Goal: Information Seeking & Learning: Check status

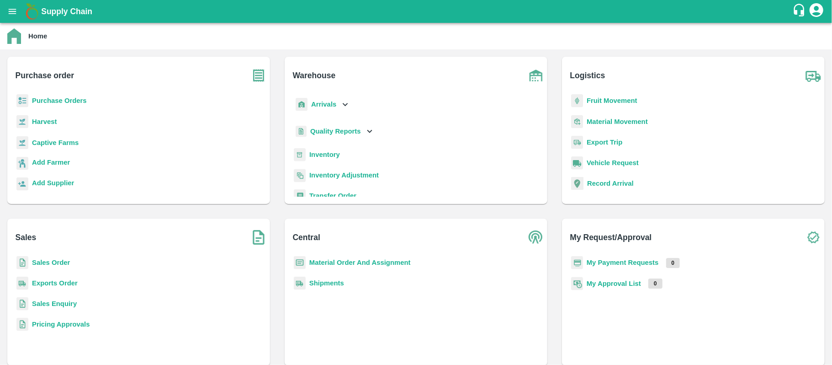
click at [52, 101] on b "Purchase Orders" at bounding box center [59, 100] width 55 height 7
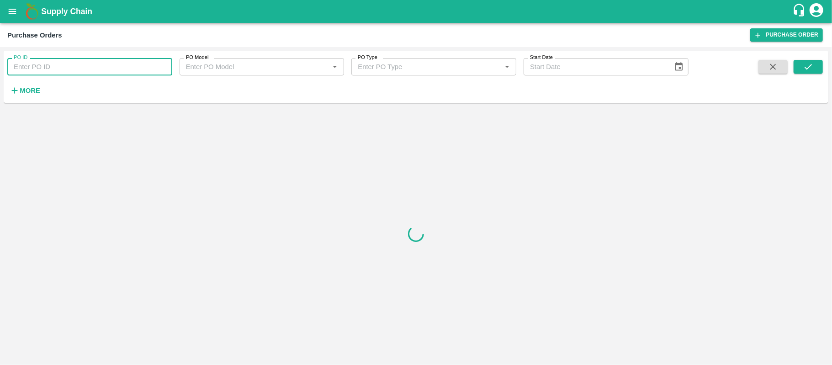
paste input "165643"
click at [112, 66] on input "165643" at bounding box center [89, 66] width 165 height 17
click at [807, 64] on icon "submit" at bounding box center [808, 67] width 10 height 10
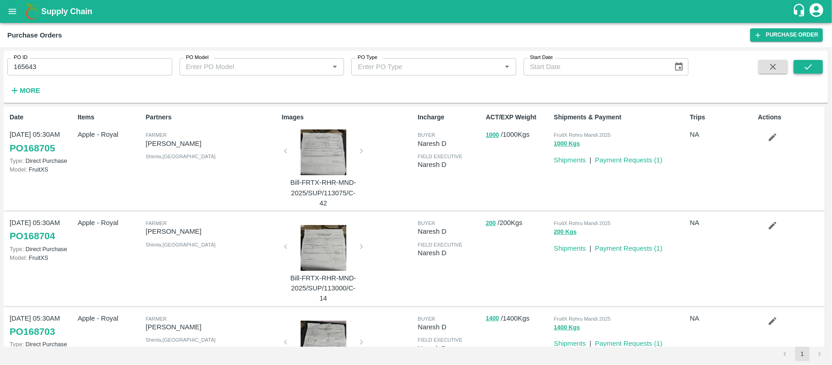
click at [801, 69] on button "submit" at bounding box center [808, 67] width 29 height 14
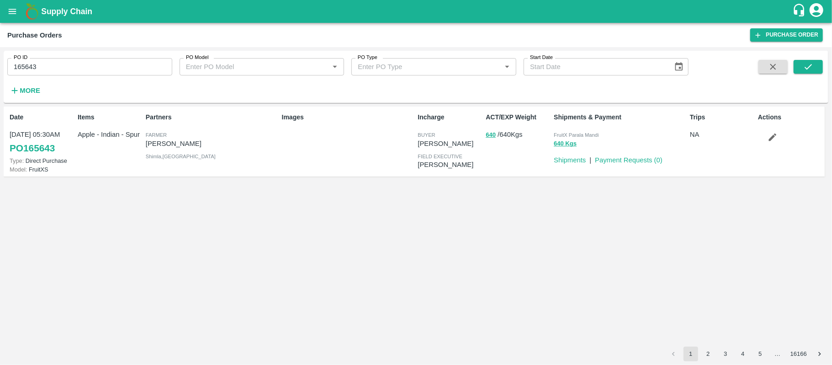
click at [194, 145] on p "Sunil Chauhan" at bounding box center [212, 143] width 133 height 10
copy p "Sunil Chauhan"
click at [245, 176] on div "Date 27 Jul, 05:30AM PO 165643 Type: Direct Purchase Model: FruitXS Items Apple…" at bounding box center [414, 141] width 821 height 70
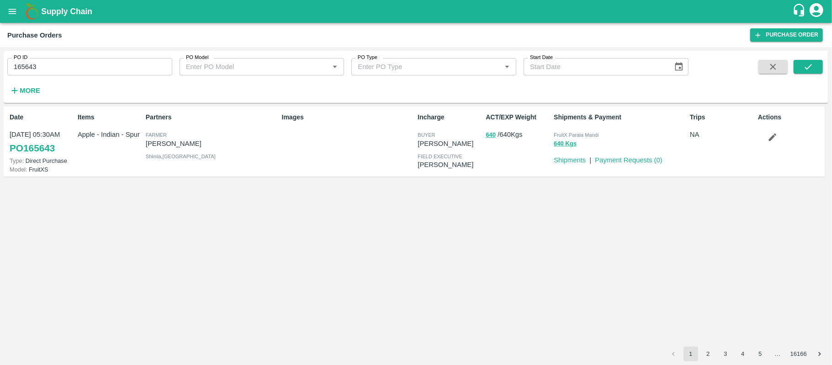
click at [640, 164] on p "Payment Requests ( 0 )" at bounding box center [629, 160] width 68 height 10
click at [639, 157] on link "Payment Requests ( 0 )" at bounding box center [629, 159] width 68 height 7
click at [575, 134] on span "FruitX Parala Mandi" at bounding box center [576, 134] width 45 height 5
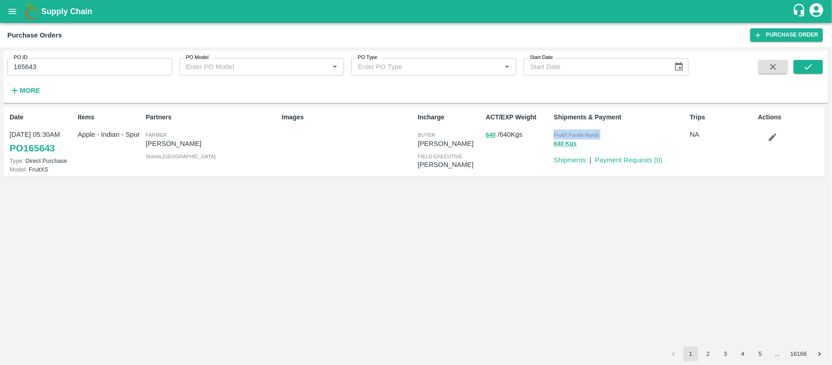
copy p "FruitX Parala Mandi 640 Kgs"
click at [295, 174] on div "Images" at bounding box center [346, 141] width 136 height 65
click at [27, 69] on input "165643" at bounding box center [89, 66] width 165 height 17
click at [339, 174] on div "Images" at bounding box center [346, 141] width 136 height 65
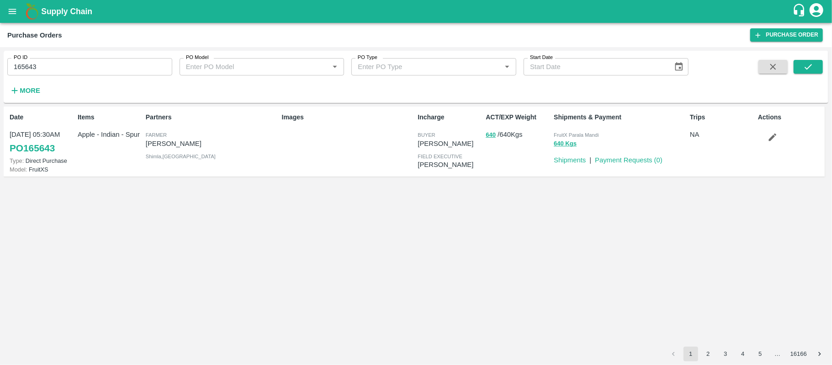
click at [114, 148] on div "Items Apple - Indian - Spur" at bounding box center [108, 141] width 68 height 65
copy p "Apple - Indian - Spur"
click at [484, 133] on div "ACT/EXP Weight 640 / 640 Kgs" at bounding box center [516, 141] width 68 height 65
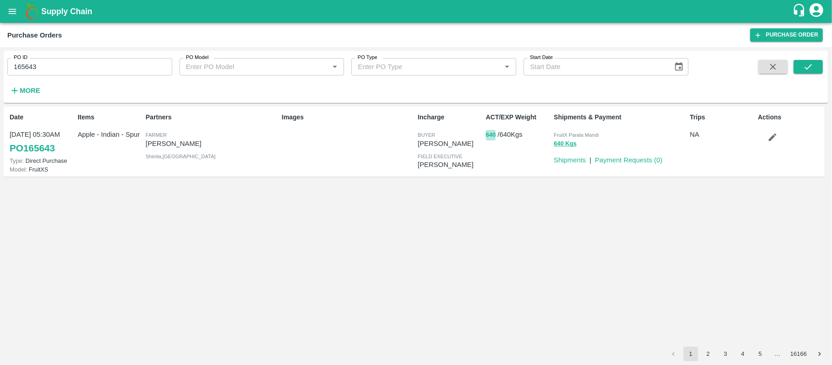
click at [488, 133] on button "640" at bounding box center [491, 135] width 10 height 11
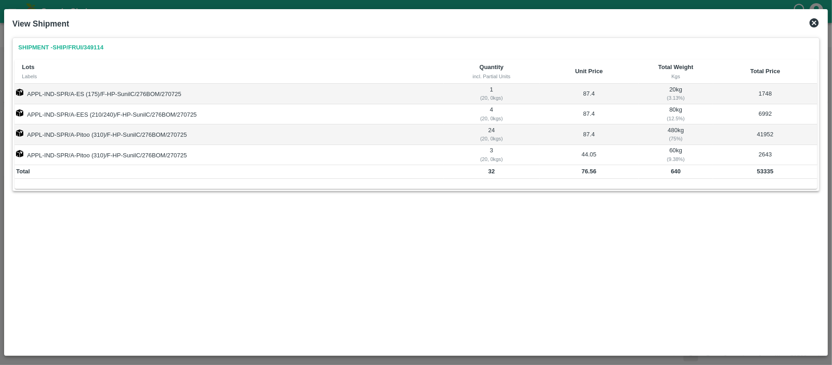
click at [814, 21] on icon at bounding box center [814, 22] width 9 height 9
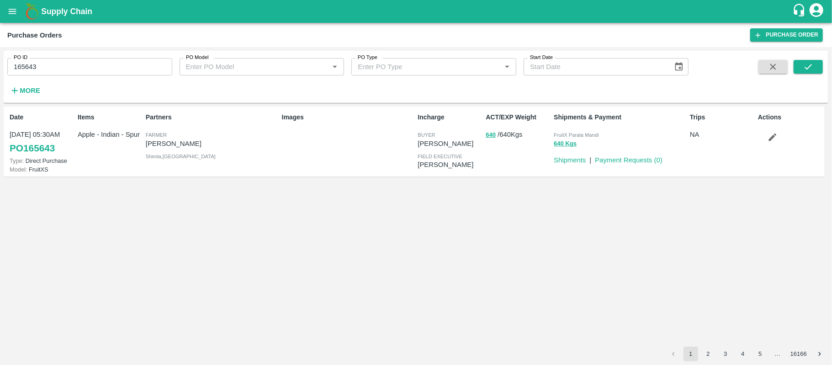
click at [121, 150] on div "Items Apple - Indian - Spur" at bounding box center [108, 141] width 68 height 65
click at [120, 149] on div "Items Apple - Indian - Spur" at bounding box center [108, 141] width 68 height 65
copy p "Apple - Indian - Spur"
click at [493, 137] on button "640" at bounding box center [491, 135] width 10 height 11
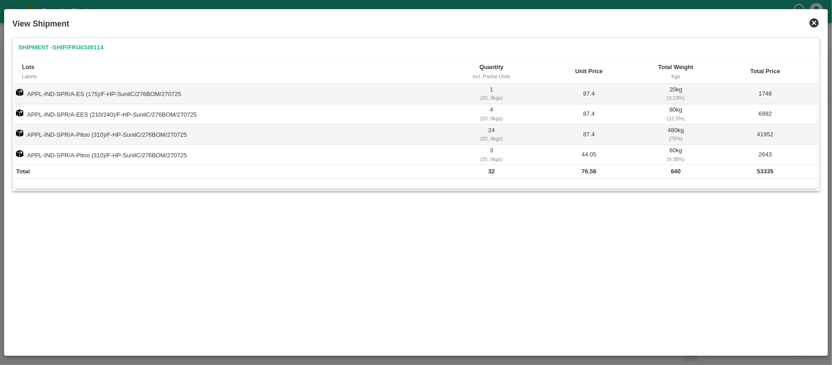
click at [669, 170] on td "640" at bounding box center [676, 172] width 75 height 14
copy b "640"
click at [763, 163] on td "2643" at bounding box center [765, 155] width 104 height 20
click at [763, 167] on td "53335" at bounding box center [765, 172] width 104 height 14
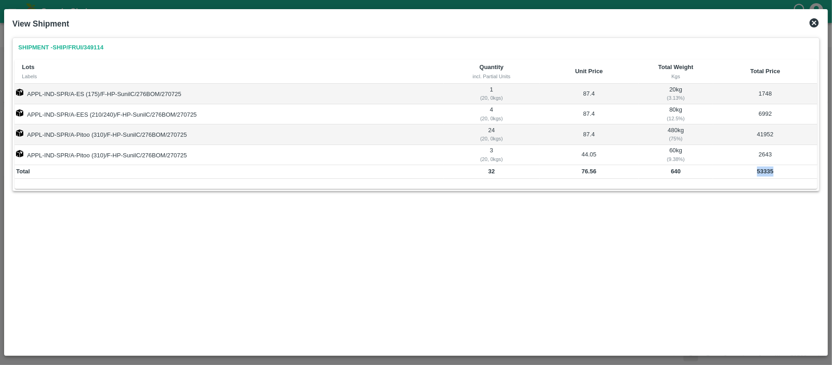
click at [763, 167] on td "53335" at bounding box center [765, 172] width 104 height 14
copy b "53335"
click at [674, 171] on b "640" at bounding box center [676, 171] width 10 height 7
copy b "640"
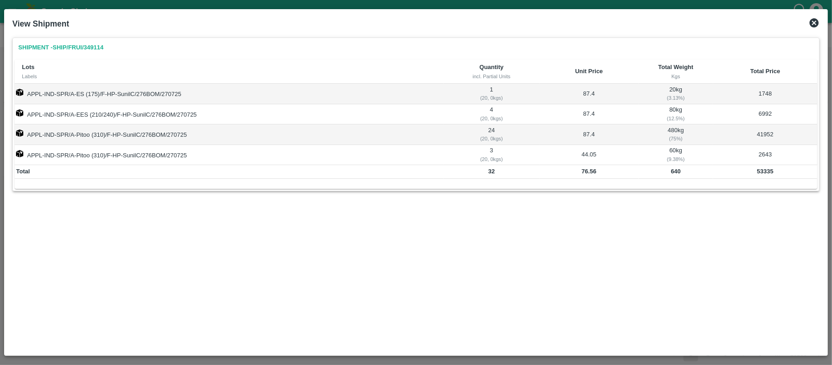
click at [459, 223] on div "Shipment - SHIP/FRUI/349114 Lots Labels Quantity incl. Partial Units Unit Price…" at bounding box center [416, 192] width 815 height 317
click at [815, 22] on icon at bounding box center [814, 22] width 11 height 11
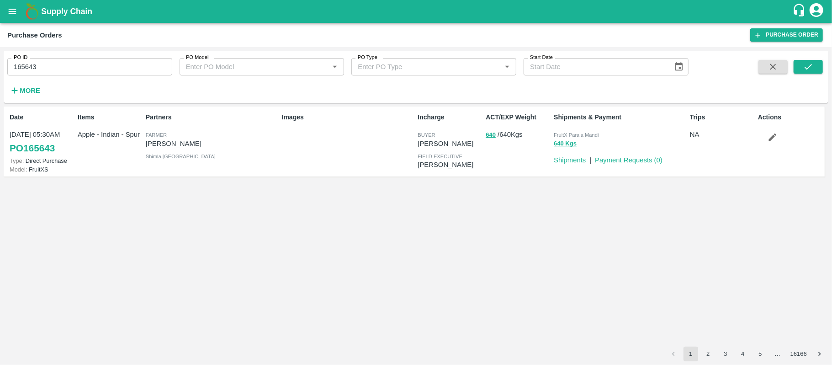
click at [41, 62] on input "165643" at bounding box center [89, 66] width 165 height 17
paste input "text"
click at [812, 63] on icon "submit" at bounding box center [808, 67] width 10 height 10
click at [154, 145] on p "Dhanpal" at bounding box center [212, 143] width 133 height 10
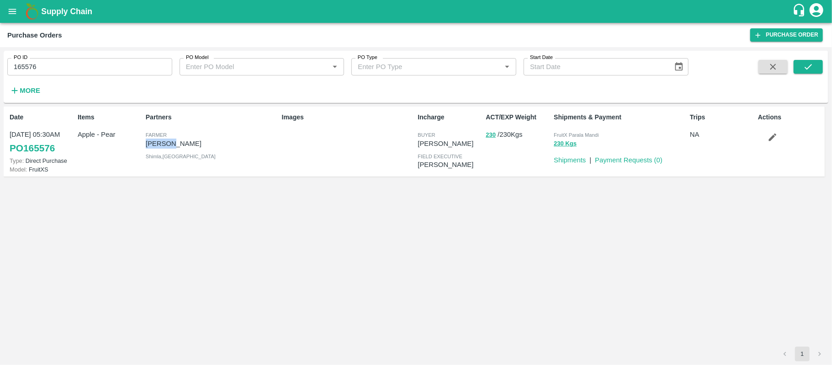
click at [154, 145] on p "Dhanpal" at bounding box center [212, 143] width 133 height 10
copy p "Dhanpal"
click at [568, 132] on span "FruitX Parala Mandi" at bounding box center [576, 134] width 45 height 5
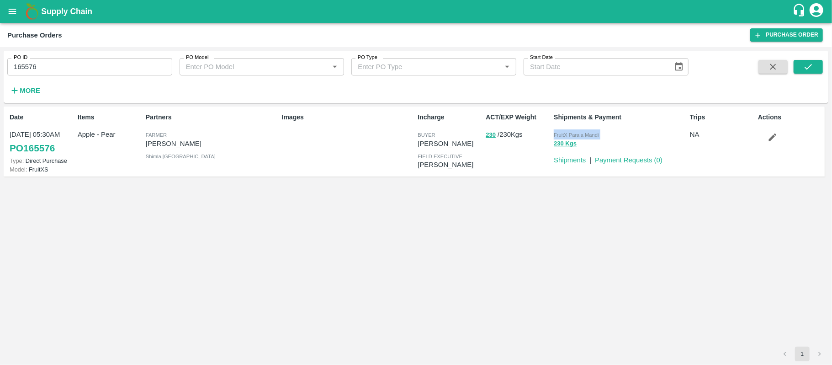
copy p "FruitX Parala Mandi 230 Kgs"
click at [52, 71] on input "165576" at bounding box center [89, 66] width 165 height 17
click at [51, 71] on input "165576" at bounding box center [89, 66] width 165 height 17
click at [219, 205] on div "Date 27 Jul, 05:30AM PO 165576 Type: Direct Purchase Model: FruitXS Items Apple…" at bounding box center [416, 226] width 825 height 240
click at [99, 149] on div "Items Apple - Pear" at bounding box center [108, 141] width 68 height 65
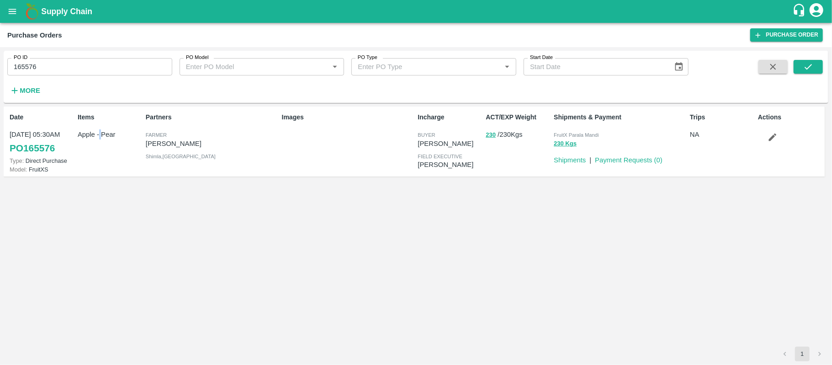
click at [99, 148] on div "Items Apple - Pear" at bounding box center [108, 141] width 68 height 65
copy p "Apple - Pear"
click at [492, 135] on button "230" at bounding box center [491, 135] width 10 height 11
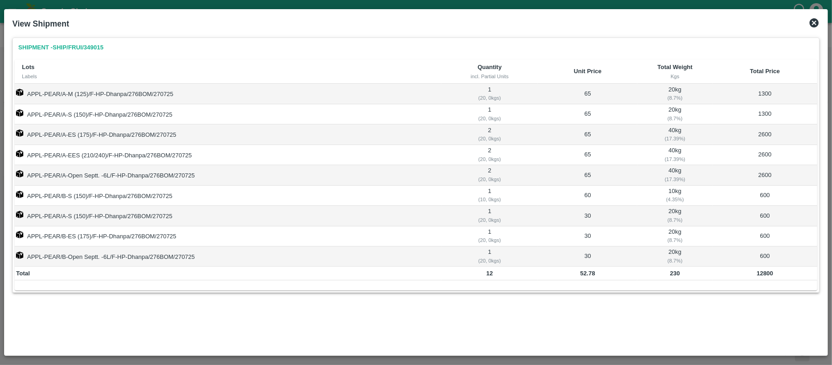
click at [667, 274] on td "230" at bounding box center [674, 273] width 75 height 14
click at [759, 276] on b "12800" at bounding box center [765, 273] width 16 height 7
click at [671, 275] on b "230" at bounding box center [675, 273] width 10 height 7
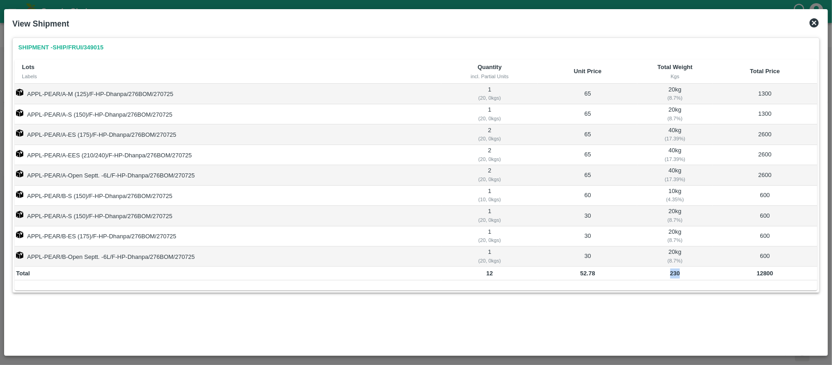
click at [671, 275] on b "230" at bounding box center [675, 273] width 10 height 7
click at [318, 194] on td "APPL-PEAR/B-S (150)/F-HP-Dhanpa/276BOM/270725" at bounding box center [228, 196] width 427 height 20
click at [812, 20] on icon at bounding box center [814, 22] width 9 height 9
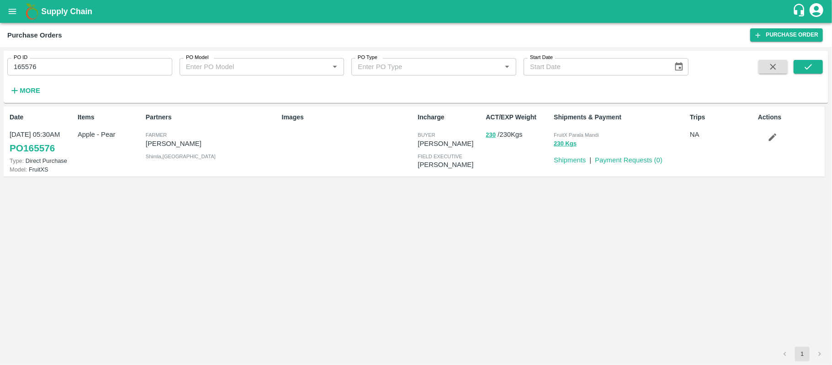
click at [117, 66] on input "165576" at bounding box center [89, 66] width 165 height 17
paste input "text"
drag, startPoint x: 794, startPoint y: 68, endPoint x: 817, endPoint y: 64, distance: 23.6
click at [795, 68] on button "submit" at bounding box center [808, 67] width 29 height 14
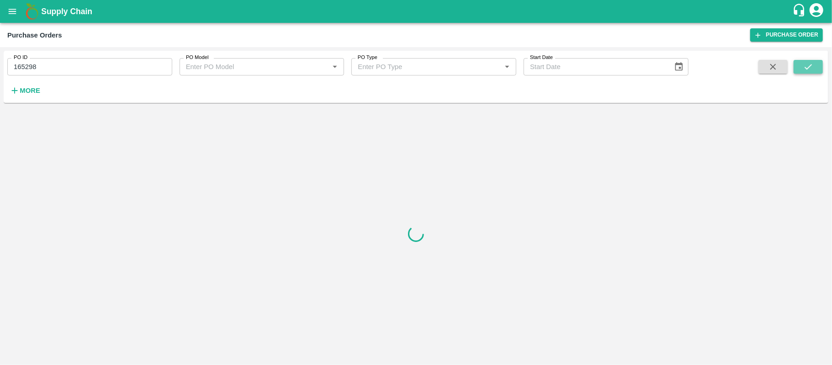
click at [817, 64] on button "submit" at bounding box center [808, 67] width 29 height 14
click at [393, 223] on h2 "No Data Available" at bounding box center [415, 227] width 117 height 18
click at [109, 69] on input "165298" at bounding box center [89, 66] width 165 height 17
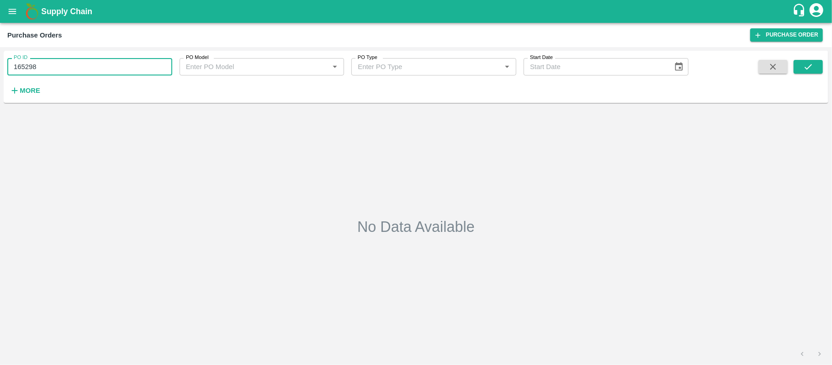
click at [109, 69] on input "165298" at bounding box center [89, 66] width 165 height 17
paste input "text"
type input "165049"
click at [807, 63] on icon "submit" at bounding box center [808, 67] width 10 height 10
click at [16, 72] on input "165049" at bounding box center [89, 66] width 165 height 17
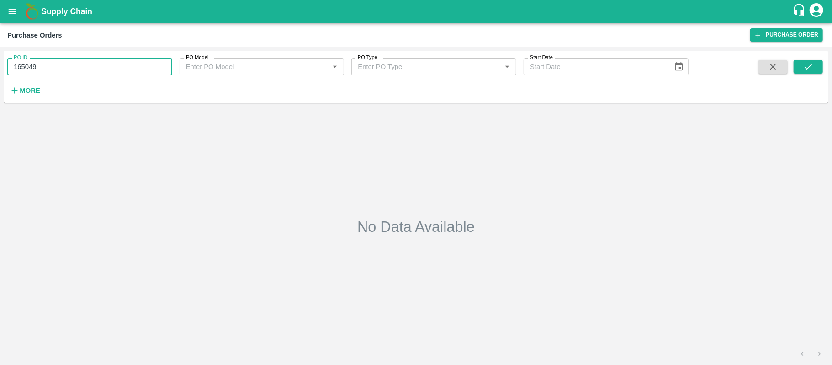
click at [21, 67] on input "165049" at bounding box center [89, 66] width 165 height 17
paste input "text"
click at [805, 66] on icon "submit" at bounding box center [808, 67] width 10 height 10
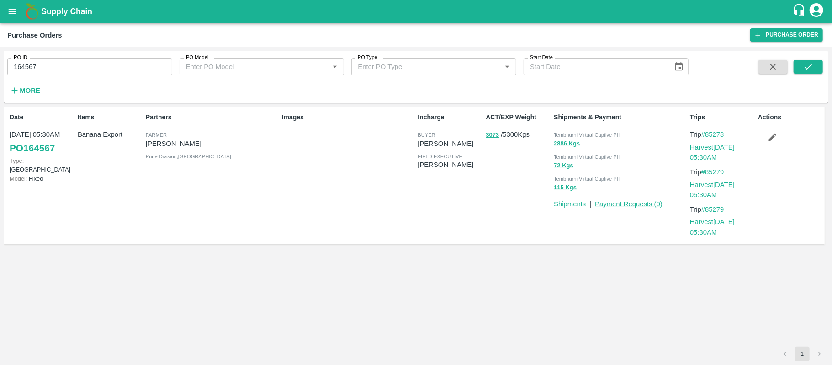
click at [621, 205] on link "Payment Requests ( 0 )" at bounding box center [629, 203] width 68 height 7
click at [164, 145] on p "Nikhil Bhagvat Patil" at bounding box center [212, 143] width 133 height 10
click at [608, 136] on span "Tembhurni Virtual Captive PH" at bounding box center [587, 134] width 67 height 5
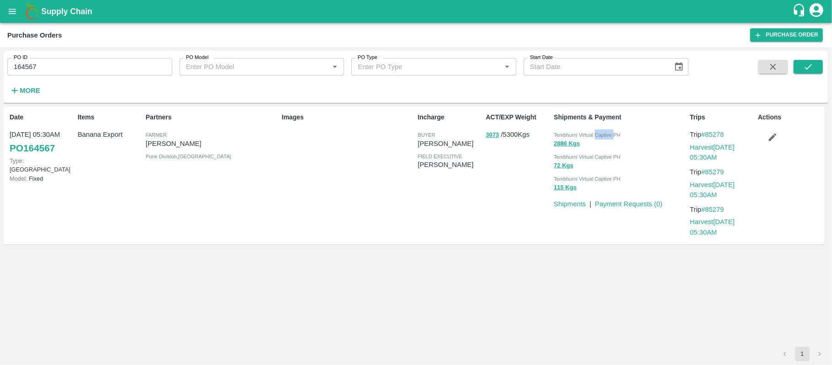
click at [608, 136] on span "Tembhurni Virtual Captive PH" at bounding box center [587, 134] width 67 height 5
click at [23, 64] on input "164567" at bounding box center [89, 66] width 165 height 17
click at [356, 192] on div "Images" at bounding box center [346, 175] width 136 height 133
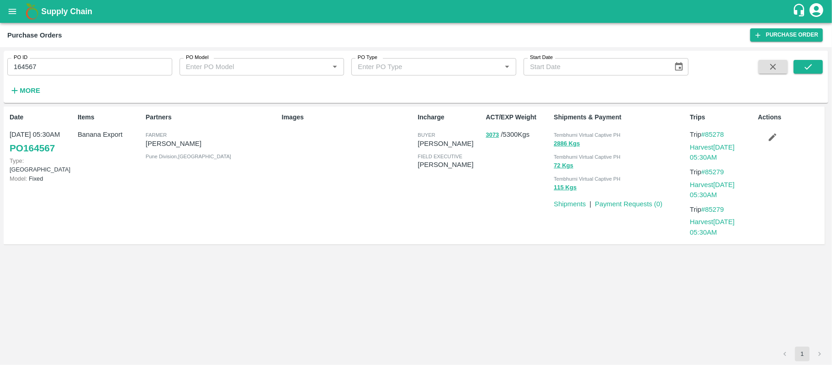
click at [240, 186] on div "Partners Farmer Nikhil Bhagvat Patil Pune Division , Maharashtra" at bounding box center [210, 175] width 136 height 133
click at [98, 151] on div "Items Banana Export" at bounding box center [108, 175] width 68 height 133
click at [98, 150] on div "Items Banana Export" at bounding box center [108, 175] width 68 height 133
click at [492, 138] on button "3073" at bounding box center [492, 135] width 13 height 11
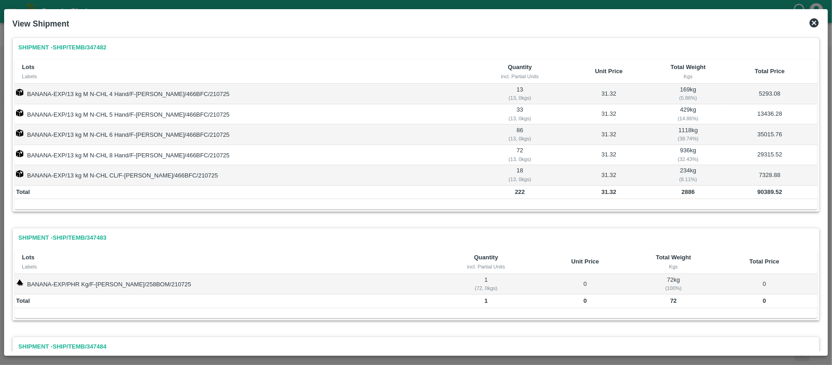
scroll to position [101, 0]
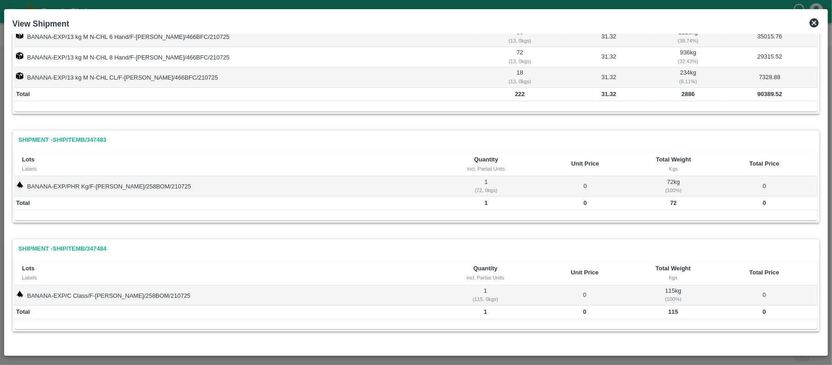
click at [812, 17] on icon at bounding box center [814, 22] width 11 height 11
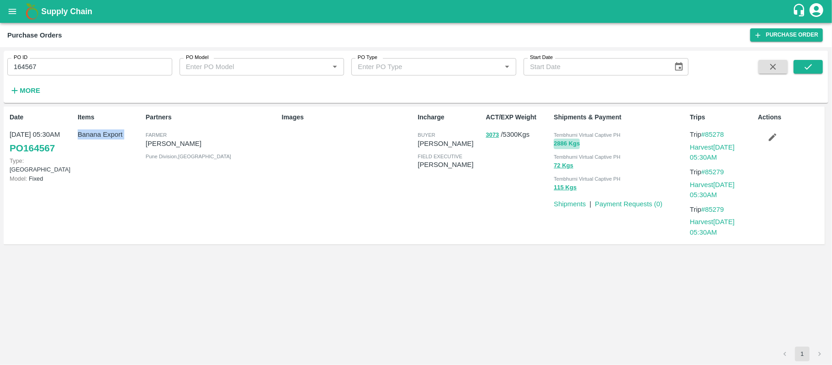
click at [563, 143] on button "2886 Kgs" at bounding box center [567, 143] width 26 height 11
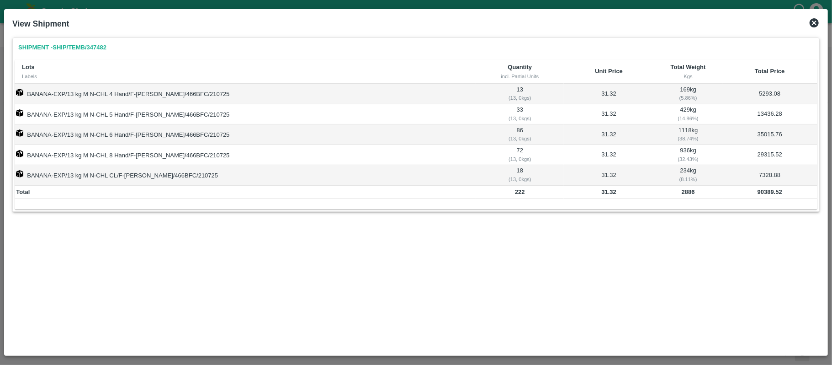
click at [813, 17] on icon at bounding box center [814, 22] width 11 height 11
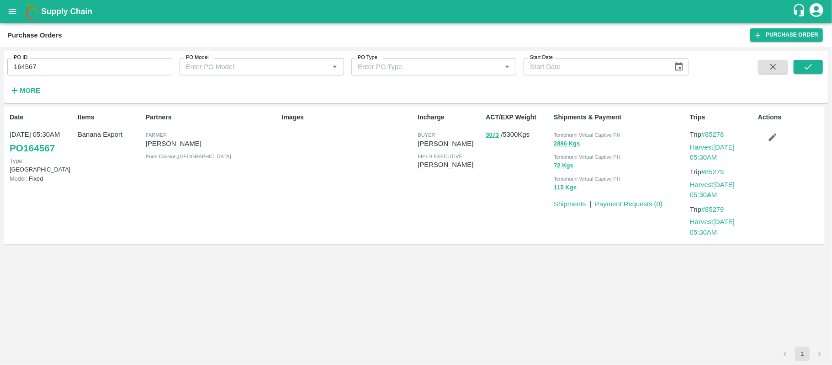
click at [313, 172] on div "Images" at bounding box center [346, 175] width 136 height 133
click at [494, 134] on button "3073" at bounding box center [492, 135] width 13 height 11
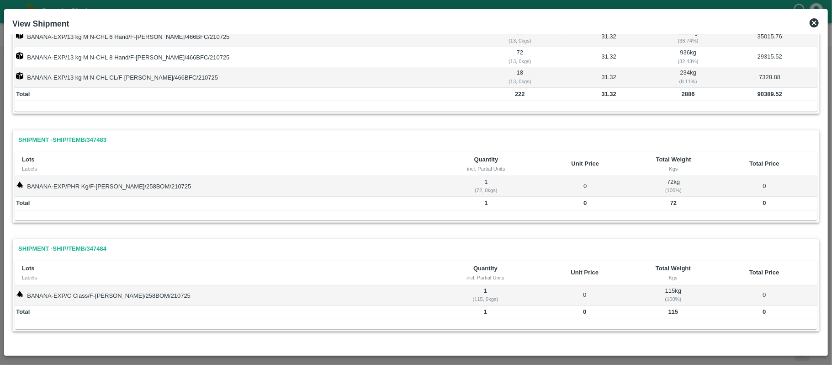
click at [682, 90] on b "2886" at bounding box center [688, 93] width 13 height 7
click at [670, 204] on b "72" at bounding box center [673, 202] width 6 height 7
click at [669, 310] on b "115" at bounding box center [674, 311] width 10 height 7
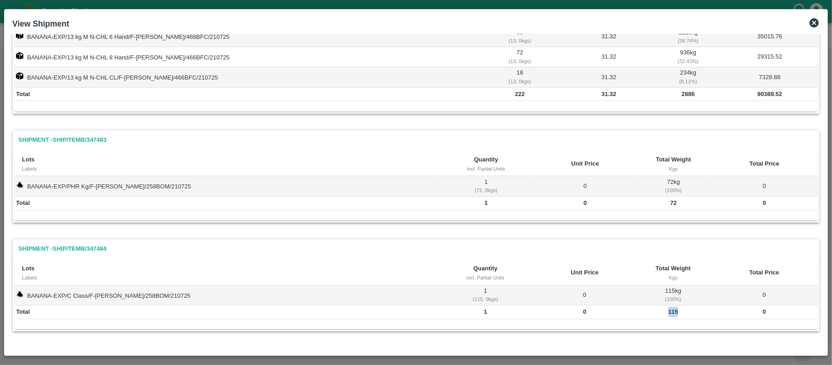
click at [669, 310] on b "115" at bounding box center [674, 311] width 10 height 7
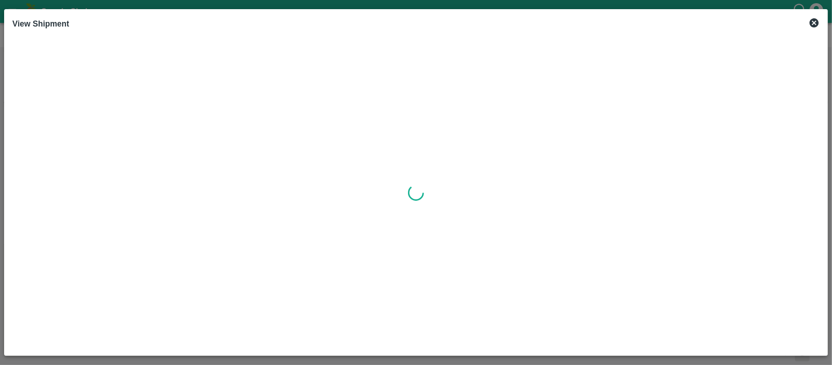
scroll to position [0, 0]
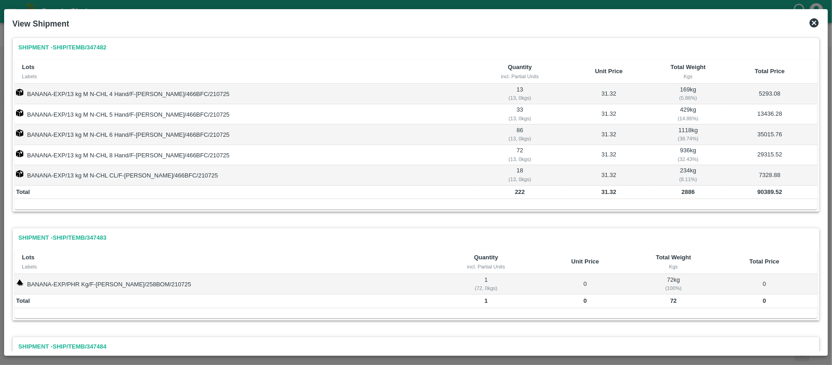
click at [761, 194] on b "90389.52" at bounding box center [770, 191] width 25 height 7
click at [476, 195] on td "222" at bounding box center [520, 193] width 88 height 14
drag, startPoint x: 817, startPoint y: 21, endPoint x: 804, endPoint y: 28, distance: 15.0
click at [816, 21] on icon at bounding box center [814, 22] width 11 height 11
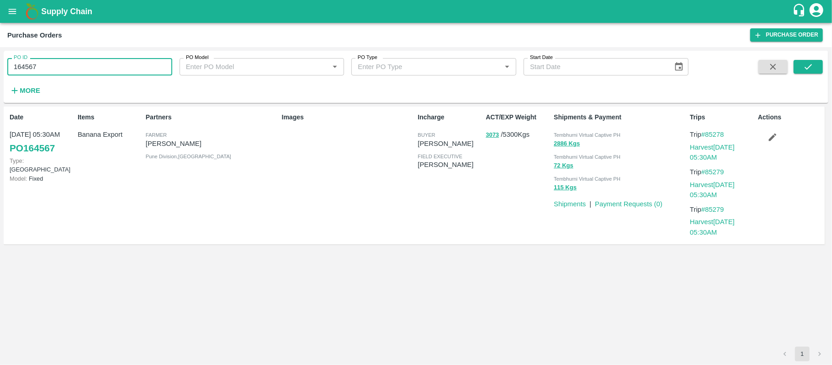
click at [86, 58] on input "164567" at bounding box center [89, 66] width 165 height 17
paste input "text"
click at [808, 72] on button "submit" at bounding box center [808, 67] width 29 height 14
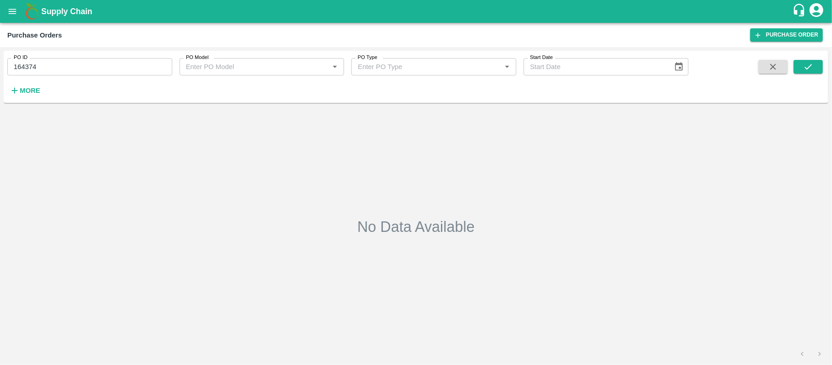
click at [80, 61] on input "164374" at bounding box center [89, 66] width 165 height 17
paste input "text"
type input "164496"
click at [808, 62] on icon "submit" at bounding box center [808, 67] width 10 height 10
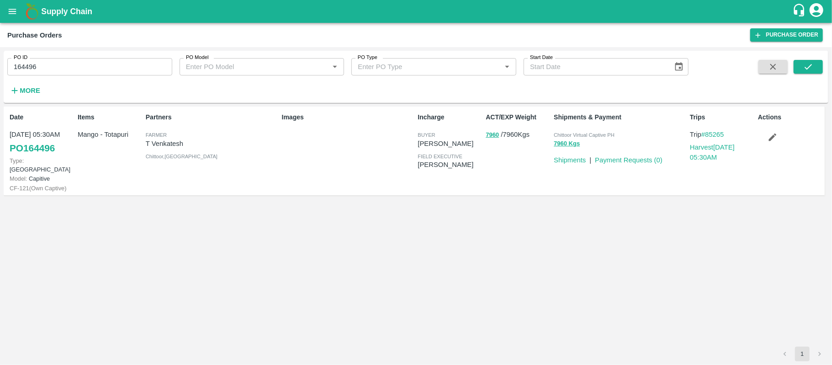
click at [151, 146] on p "T Venkatesh" at bounding box center [212, 143] width 133 height 10
click at [149, 145] on p "T Venkatesh" at bounding box center [212, 143] width 133 height 10
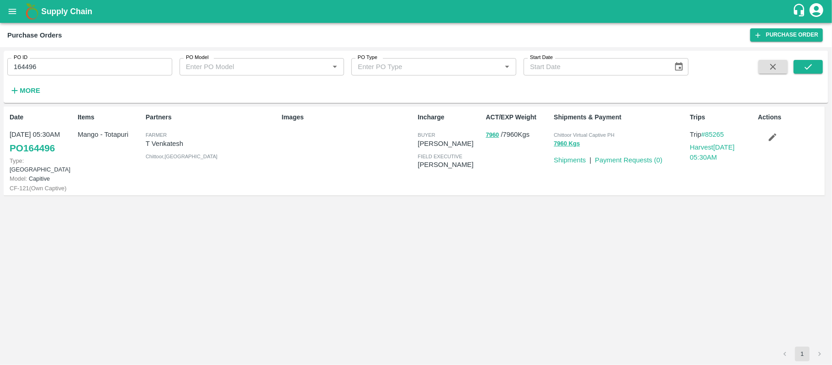
click at [593, 139] on div "7960 Kgs" at bounding box center [620, 143] width 133 height 11
click at [593, 134] on span "Chittoor Virtual Captive PH" at bounding box center [584, 134] width 61 height 5
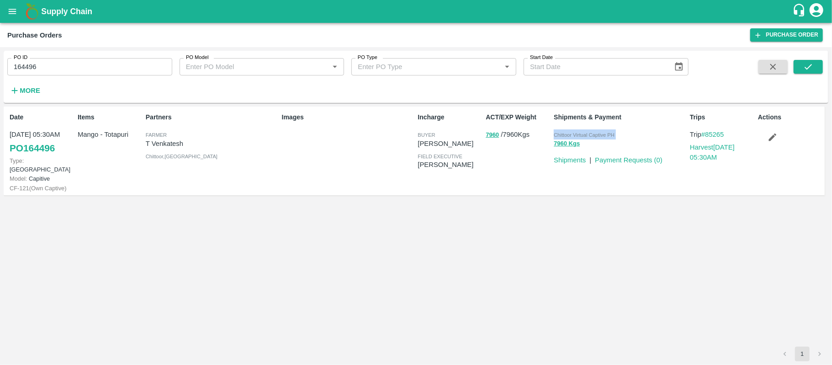
click at [593, 134] on span "Chittoor Virtual Captive PH" at bounding box center [584, 134] width 61 height 5
click at [32, 69] on input "164496" at bounding box center [89, 66] width 165 height 17
click at [265, 180] on div "Partners Farmer T Venkatesh Chittoor , Andhra Pradesh" at bounding box center [210, 151] width 136 height 84
click at [252, 191] on div "Date 18 Jul, 05:30AM PO 164496 Type: Farm Gate Model: Capitive CF- 121 ( Own Ca…" at bounding box center [415, 155] width 817 height 90
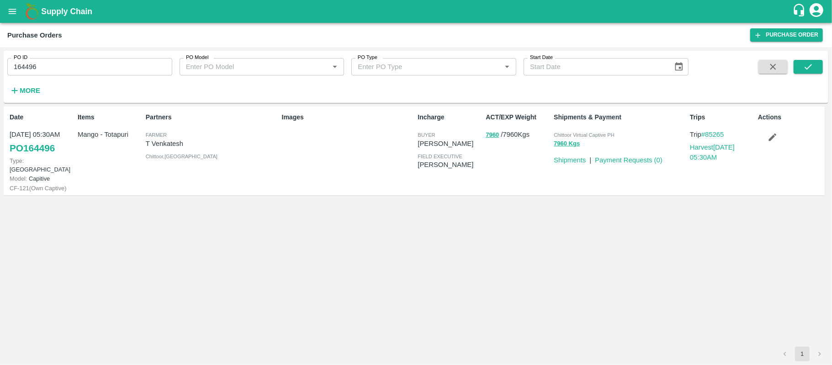
click at [306, 187] on div "Date 18 Jul, 05:30AM PO 164496 Type: Farm Gate Model: Capitive CF- 121 ( Own Ca…" at bounding box center [415, 155] width 817 height 90
click at [200, 158] on span "Chittoor , Andhra Pradesh" at bounding box center [182, 156] width 72 height 5
click at [101, 137] on p "Mango - Totapuri" at bounding box center [110, 134] width 64 height 10
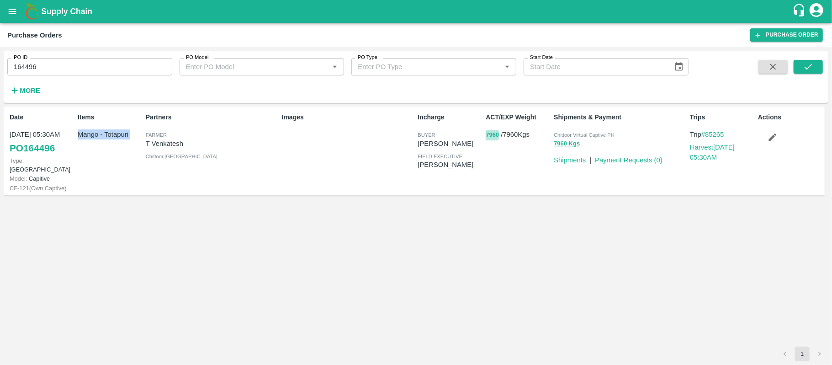
click at [486, 132] on button "7960" at bounding box center [492, 135] width 13 height 11
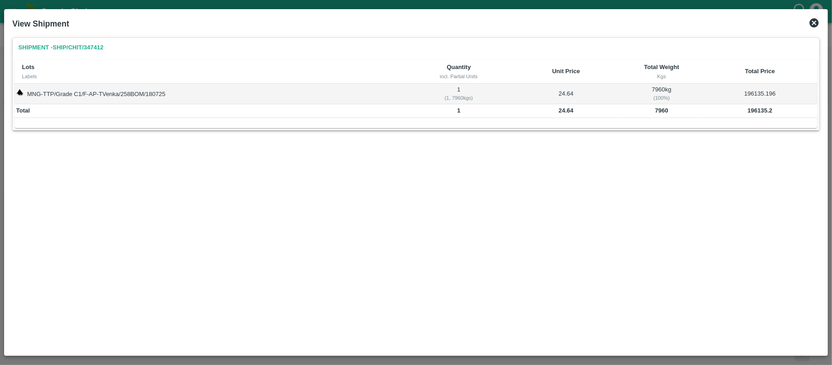
click at [655, 110] on b "7960" at bounding box center [661, 110] width 13 height 7
click at [654, 110] on td "7960" at bounding box center [662, 111] width 82 height 14
click at [657, 110] on b "7960" at bounding box center [661, 110] width 13 height 7
click at [754, 112] on b "196135.2" at bounding box center [760, 110] width 25 height 7
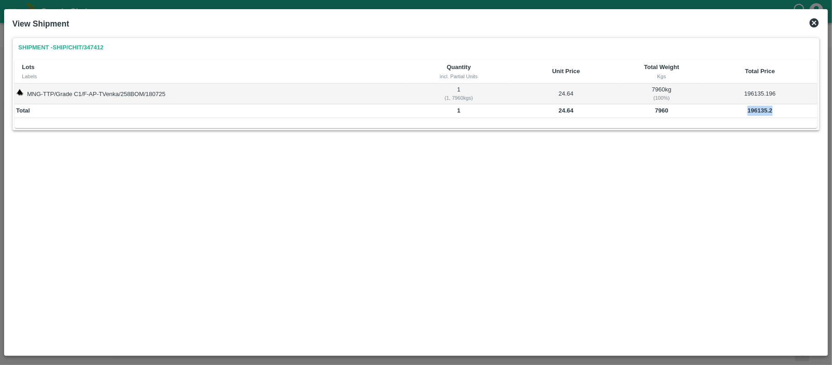
click at [754, 112] on b "196135.2" at bounding box center [760, 110] width 25 height 7
click at [662, 112] on b "7960" at bounding box center [661, 110] width 13 height 7
click at [335, 225] on div "Shipment - SHIP/CHIT/347412 Lots Labels Quantity incl. Partial Units Unit Price…" at bounding box center [416, 192] width 815 height 317
click at [812, 19] on icon at bounding box center [814, 22] width 9 height 9
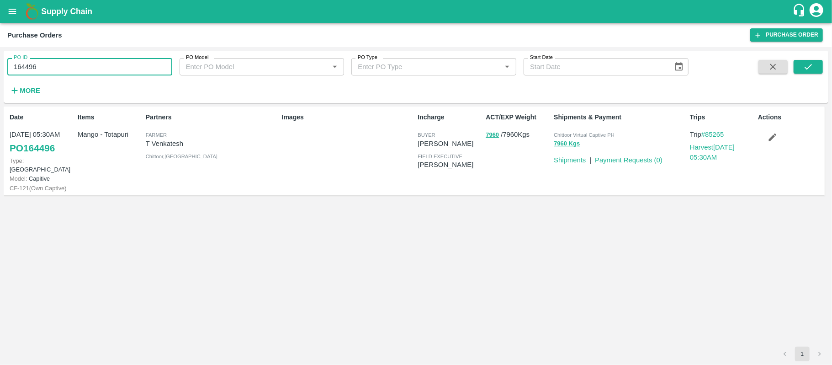
click at [35, 69] on input "164496" at bounding box center [89, 66] width 165 height 17
paste input "text"
click at [35, 69] on input "164496" at bounding box center [89, 66] width 165 height 17
click at [814, 68] on button "submit" at bounding box center [808, 67] width 29 height 14
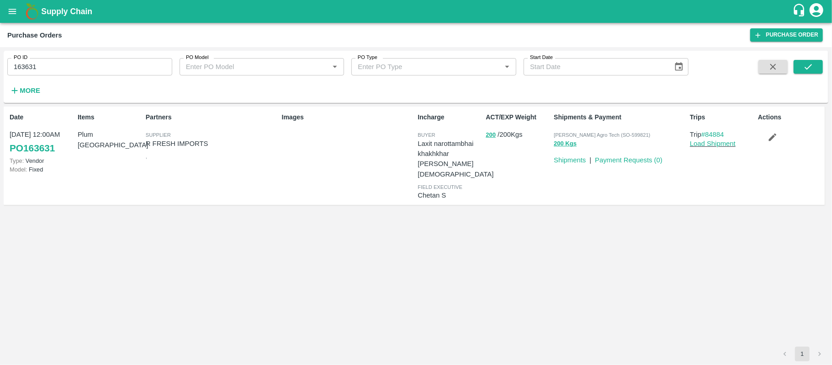
click at [86, 142] on div "Items Plum China" at bounding box center [108, 156] width 68 height 94
click at [160, 156] on div "Partners Supplier R FRESH IMPORTS ," at bounding box center [210, 156] width 136 height 94
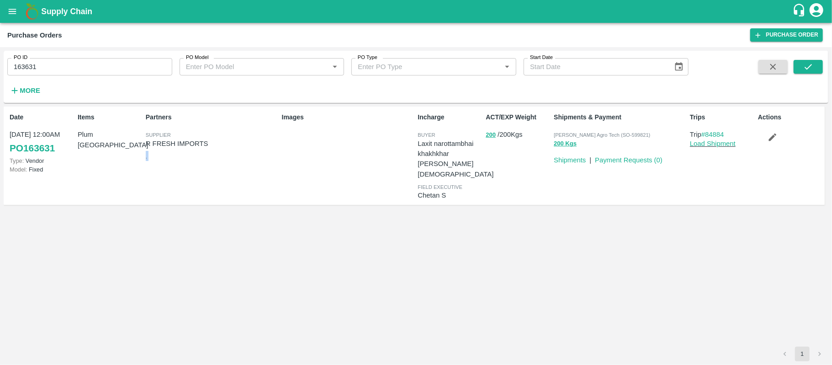
click at [160, 156] on div "Partners Supplier R FRESH IMPORTS ," at bounding box center [210, 156] width 136 height 94
click at [188, 143] on p "R FRESH IMPORTS" at bounding box center [212, 143] width 133 height 10
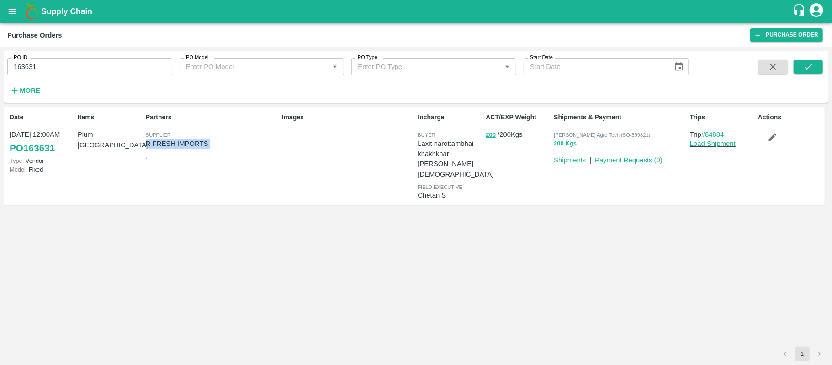
click at [188, 143] on p "R FRESH IMPORTS" at bounding box center [212, 143] width 133 height 10
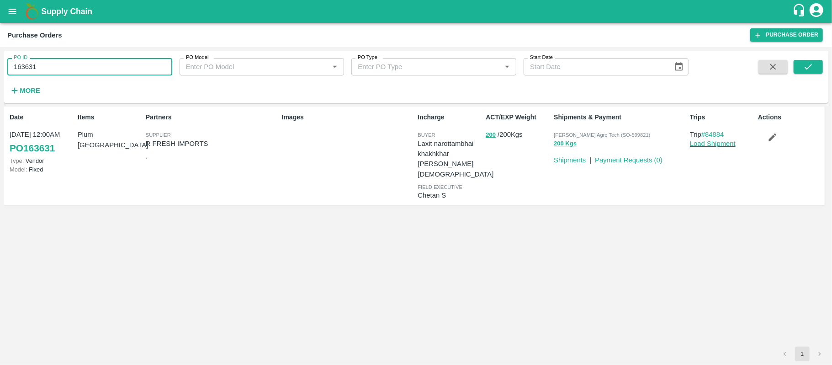
click at [33, 70] on input "163631" at bounding box center [89, 66] width 165 height 17
click at [295, 197] on div "Date 16 Jul, 12:00AM PO 163631 Type: Vendor Model: Fixed Items Plum China Partn…" at bounding box center [415, 160] width 817 height 100
click at [101, 153] on div "Items Plum China" at bounding box center [108, 156] width 68 height 94
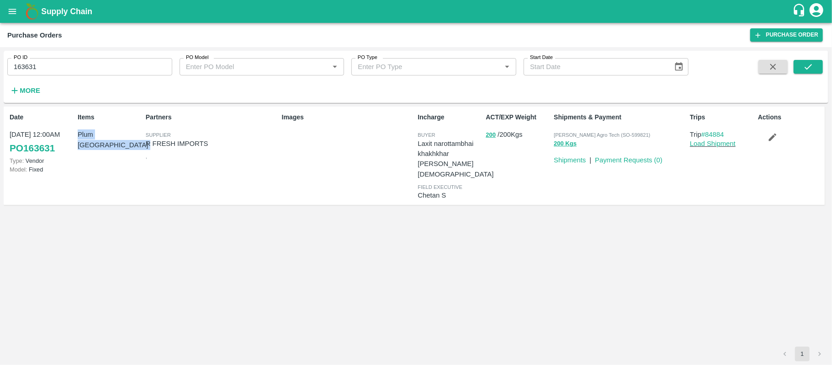
click at [101, 153] on div "Items Plum China" at bounding box center [108, 156] width 68 height 94
click at [384, 218] on div "Date 16 Jul, 12:00AM PO 163631 Type: Vendor Model: Fixed Items Plum China Partn…" at bounding box center [416, 226] width 825 height 240
click at [490, 134] on button "200" at bounding box center [491, 135] width 10 height 11
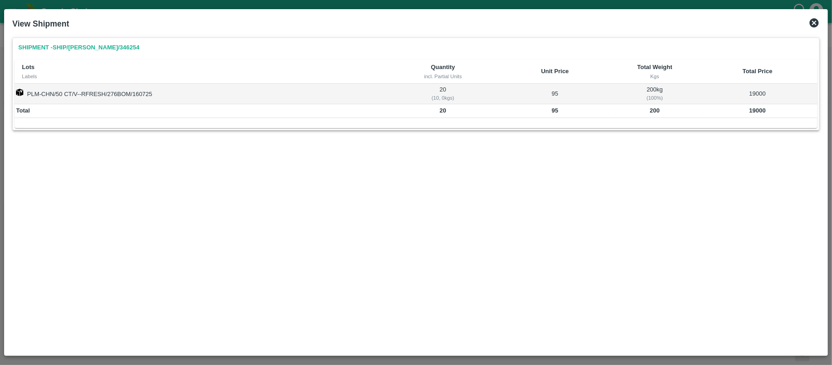
click at [650, 108] on b "200" at bounding box center [655, 110] width 10 height 7
click at [749, 113] on b "19000" at bounding box center [757, 110] width 16 height 7
click at [647, 107] on td "200" at bounding box center [655, 111] width 86 height 14
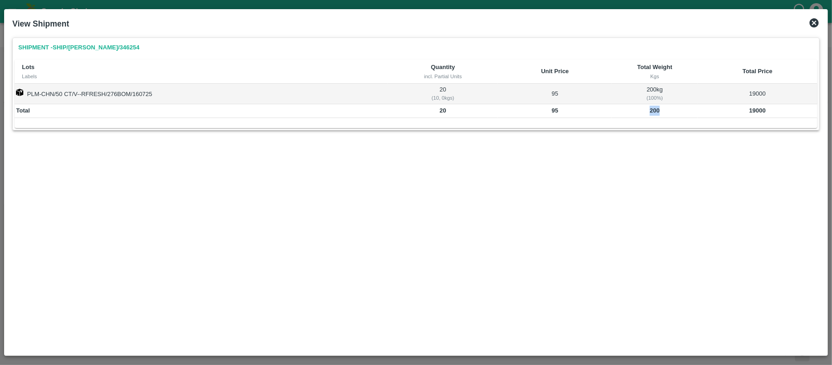
click at [648, 107] on td "200" at bounding box center [655, 111] width 86 height 14
click at [387, 134] on div "Shipment - SHIP/SARA/346254 Lots Labels Quantity incl. Partial Units Unit Price…" at bounding box center [415, 91] width 807 height 109
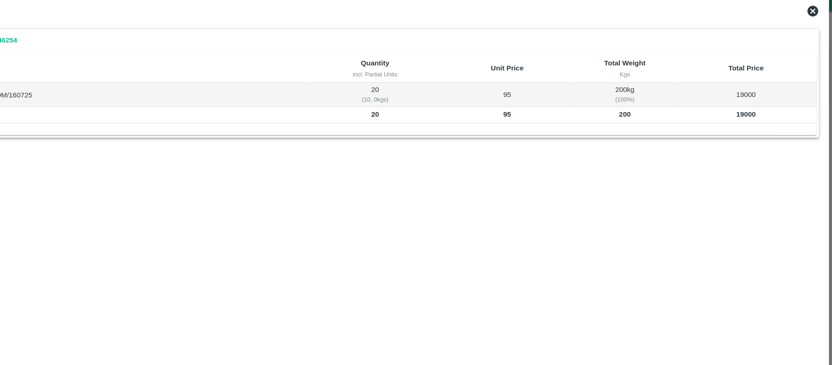
click at [653, 110] on b "200" at bounding box center [655, 110] width 10 height 7
click at [751, 109] on b "19000" at bounding box center [757, 110] width 16 height 7
click at [557, 167] on div "Shipment - SHIP/SARA/346254 Lots Labels Quantity incl. Partial Units Unit Price…" at bounding box center [416, 192] width 815 height 317
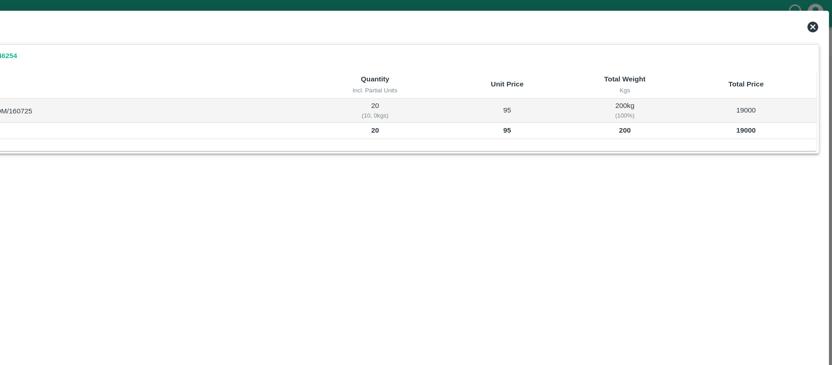
click at [756, 113] on b "19000" at bounding box center [757, 110] width 16 height 7
click at [755, 112] on b "19000" at bounding box center [757, 110] width 16 height 7
click at [647, 107] on td "200" at bounding box center [655, 111] width 86 height 14
click at [756, 111] on b "19000" at bounding box center [757, 110] width 16 height 7
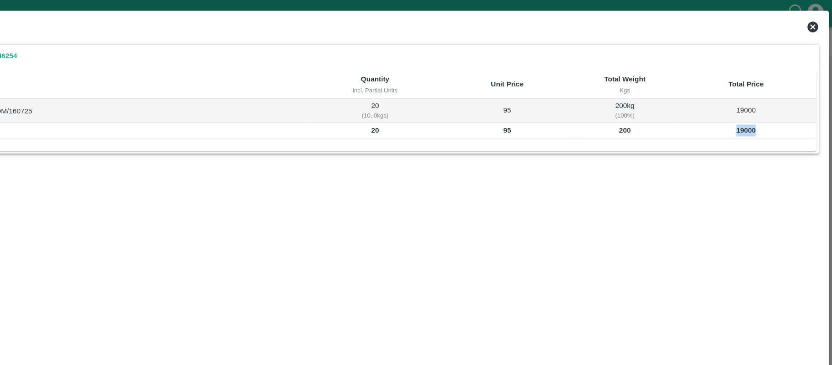
click at [756, 111] on b "19000" at bounding box center [757, 110] width 16 height 7
click at [654, 106] on td "200" at bounding box center [655, 111] width 86 height 14
click at [653, 105] on td "200" at bounding box center [655, 111] width 86 height 14
click at [405, 192] on div "Shipment - SHIP/SARA/346254 Lots Labels Quantity incl. Partial Units Unit Price…" at bounding box center [416, 192] width 815 height 317
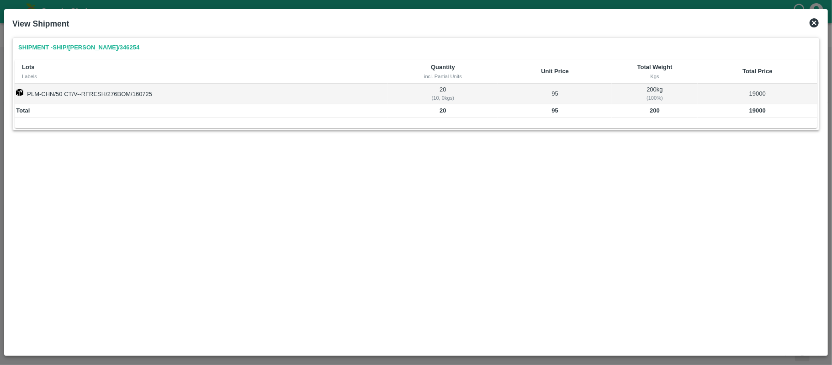
click at [814, 22] on icon at bounding box center [814, 22] width 11 height 11
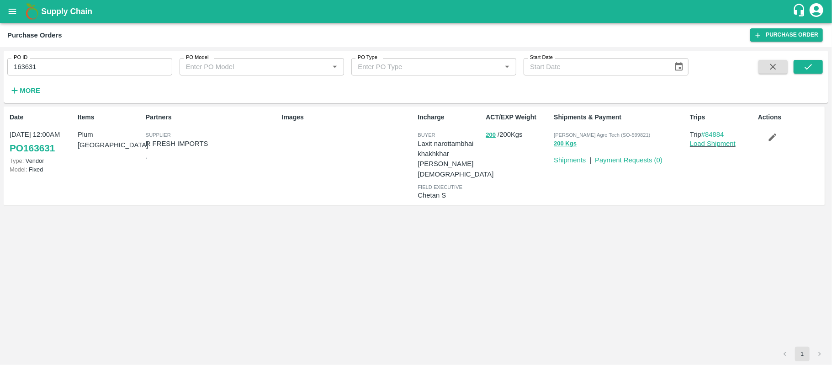
click at [29, 61] on input "163631" at bounding box center [89, 66] width 165 height 17
paste input "text"
type input "163654"
click at [816, 62] on button "submit" at bounding box center [808, 67] width 29 height 14
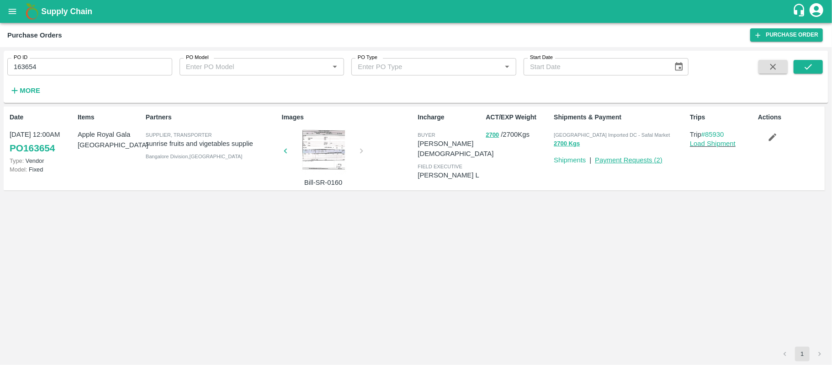
click at [616, 160] on link "Payment Requests ( 2 )" at bounding box center [629, 159] width 68 height 7
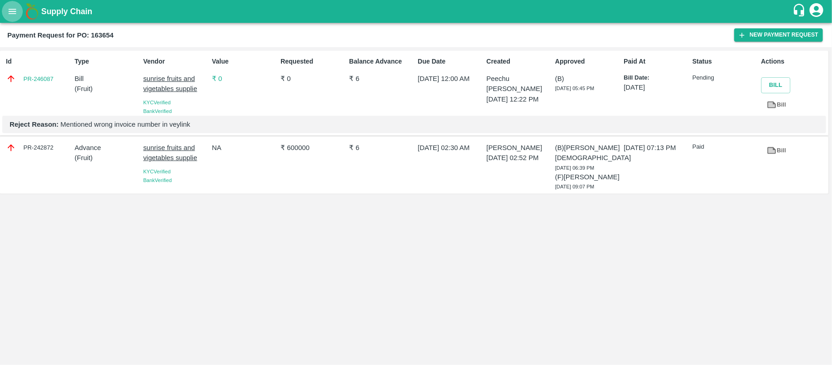
click at [5, 15] on button "open drawer" at bounding box center [12, 11] width 21 height 21
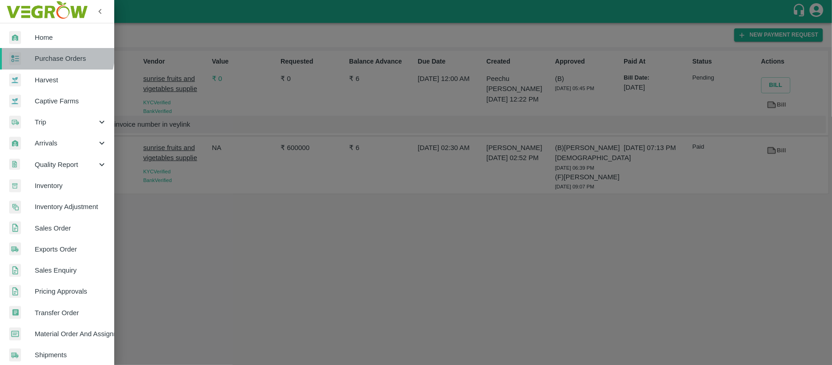
click at [50, 52] on link "Purchase Orders" at bounding box center [57, 58] width 114 height 21
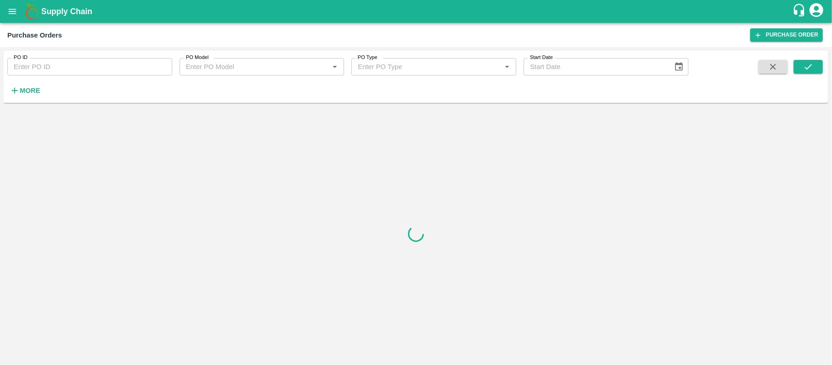
click at [44, 61] on input "PO ID" at bounding box center [89, 66] width 165 height 17
paste input "163315"
type input "163315"
click at [805, 68] on icon "submit" at bounding box center [808, 66] width 7 height 5
click at [812, 52] on div "PO ID 163315 PO ID PO Model PO Model   * PO Type PO Type   * Start Date Start D…" at bounding box center [416, 77] width 825 height 52
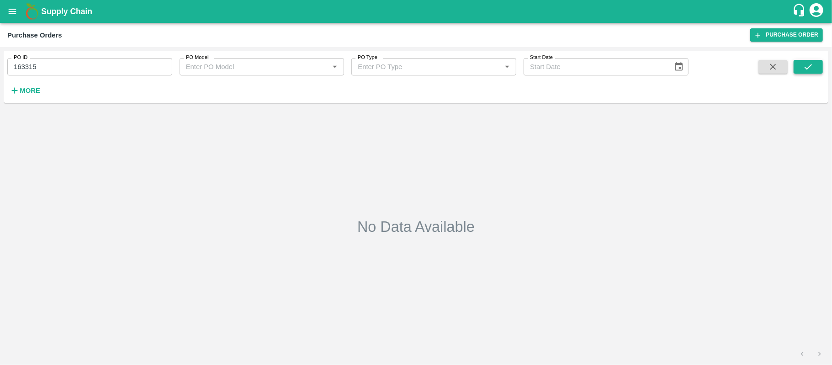
click at [812, 62] on icon "submit" at bounding box center [808, 67] width 10 height 10
click at [32, 71] on input "163315" at bounding box center [89, 66] width 165 height 17
paste input "text"
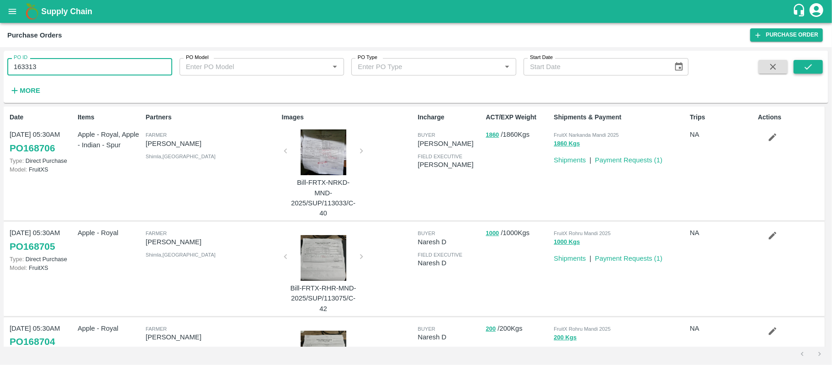
click at [805, 65] on icon "submit" at bounding box center [808, 67] width 10 height 10
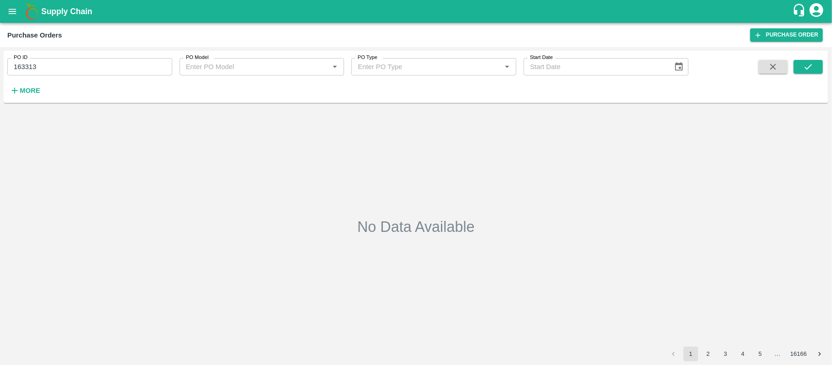
click at [58, 68] on input "163313" at bounding box center [89, 66] width 165 height 17
paste input "text"
click at [58, 68] on input "162627" at bounding box center [89, 66] width 165 height 17
type input "162627"
click at [811, 64] on icon "submit" at bounding box center [808, 67] width 10 height 10
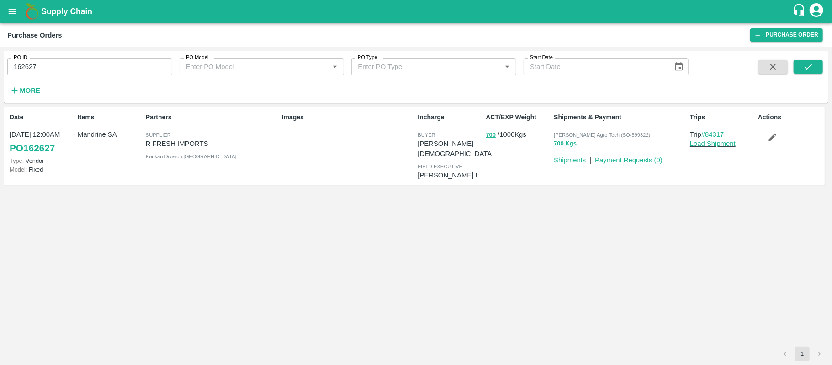
click at [197, 144] on p "R FRESH IMPORTS" at bounding box center [212, 143] width 133 height 10
copy p "R FRESH IMPORTS"
click at [281, 176] on div "Date 05 Jul, 12:00AM PO 162627 Type: Vendor Model: Fixed Items Mandrine SA Part…" at bounding box center [414, 145] width 821 height 78
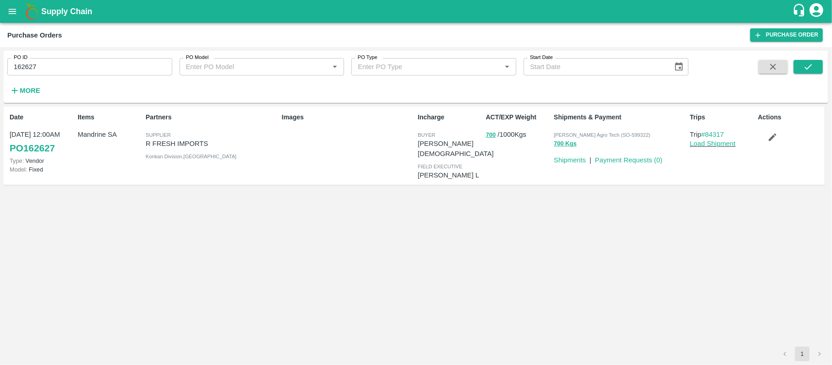
click at [99, 147] on div "Items Mandrine SA" at bounding box center [108, 145] width 68 height 73
click at [295, 163] on div "Images" at bounding box center [346, 145] width 136 height 73
click at [24, 68] on input "162627" at bounding box center [89, 66] width 165 height 17
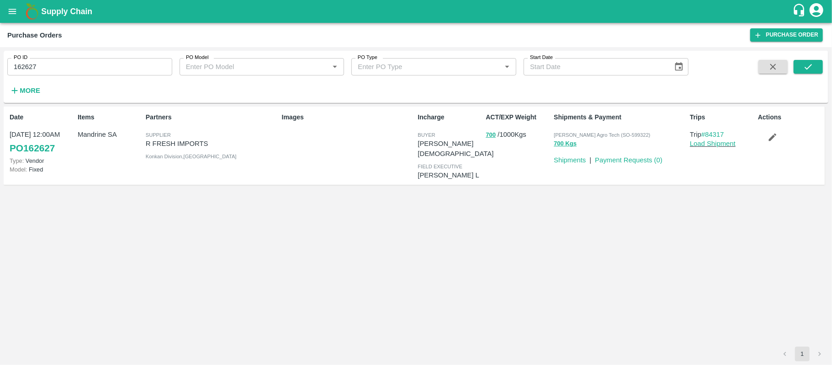
click at [181, 185] on div "Date 05 Jul, 12:00AM PO 162627 Type: Vendor Model: Fixed Items Mandrine SA Part…" at bounding box center [416, 226] width 825 height 240
click at [101, 137] on p "Mandrine SA" at bounding box center [110, 134] width 64 height 10
copy p "Mandrine SA"
click at [101, 137] on p "Mandrine SA" at bounding box center [110, 134] width 64 height 10
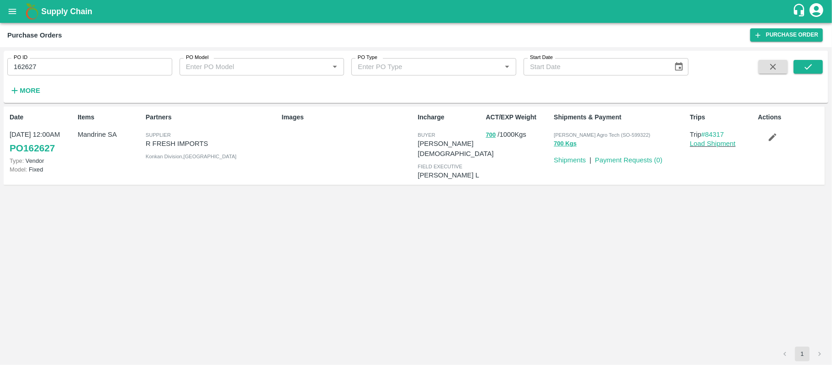
click at [568, 234] on div "Date 05 Jul, 12:00AM PO 162627 Type: Vendor Model: Fixed Items Mandrine SA Part…" at bounding box center [416, 226] width 825 height 240
click at [490, 135] on button "700" at bounding box center [491, 135] width 10 height 11
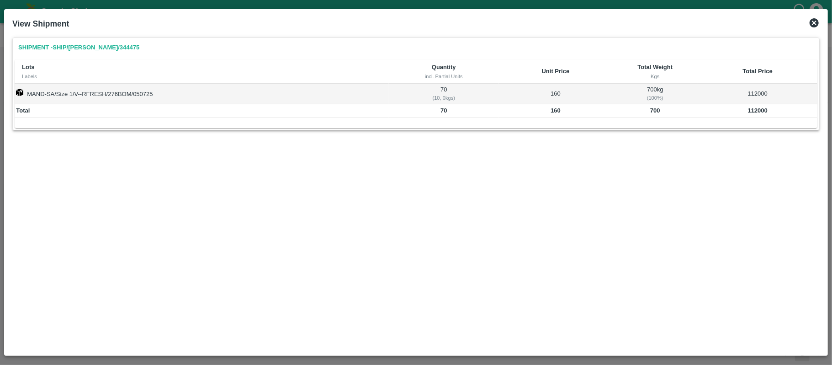
click at [654, 105] on td "700" at bounding box center [655, 111] width 86 height 14
copy b "700"
click at [752, 107] on b "112000" at bounding box center [758, 110] width 20 height 7
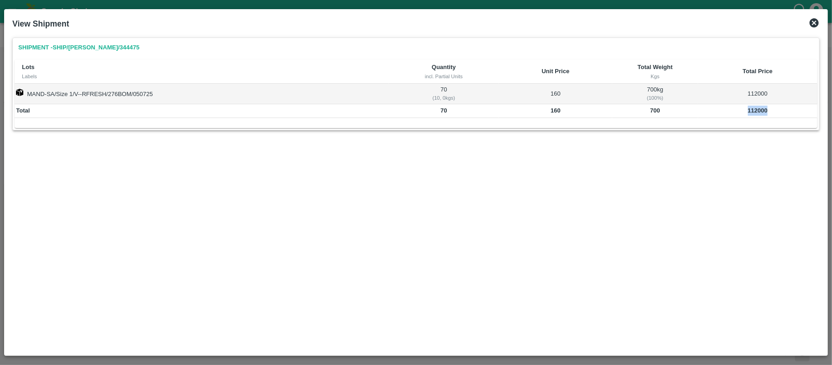
copy b "112000"
click at [648, 113] on td "700" at bounding box center [655, 111] width 86 height 14
copy b "700"
click at [247, 170] on div "Shipment - SHIP/SARA/344475 Lots Labels Quantity incl. Partial Units Unit Price…" at bounding box center [416, 192] width 815 height 317
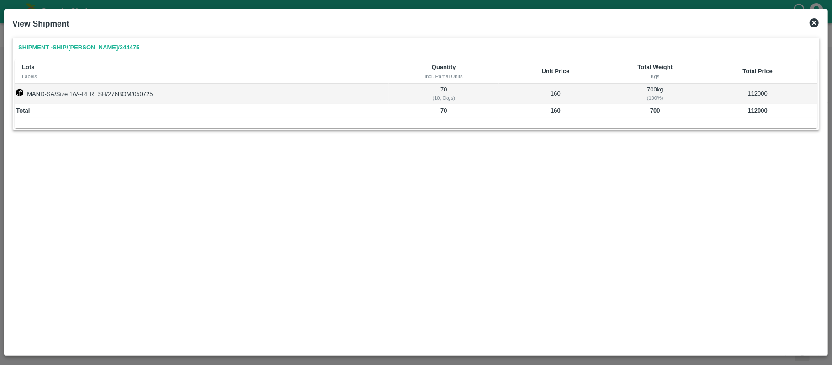
click at [816, 23] on icon at bounding box center [814, 22] width 9 height 9
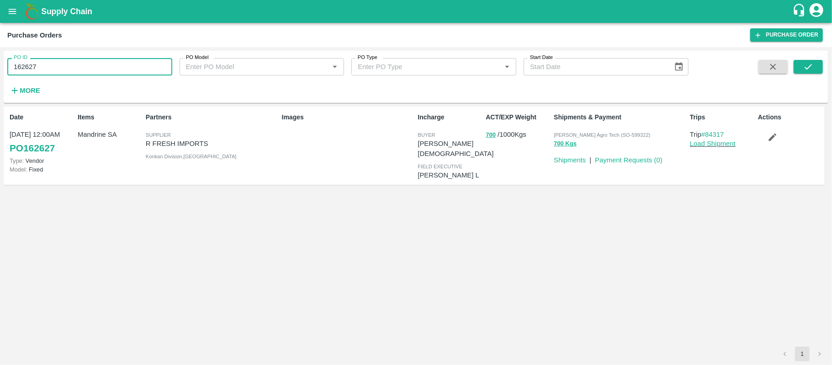
click at [148, 63] on input "162627" at bounding box center [89, 66] width 165 height 17
paste input "text"
click at [148, 63] on input "162627" at bounding box center [89, 66] width 165 height 17
type input "159825"
click at [815, 62] on button "submit" at bounding box center [808, 67] width 29 height 14
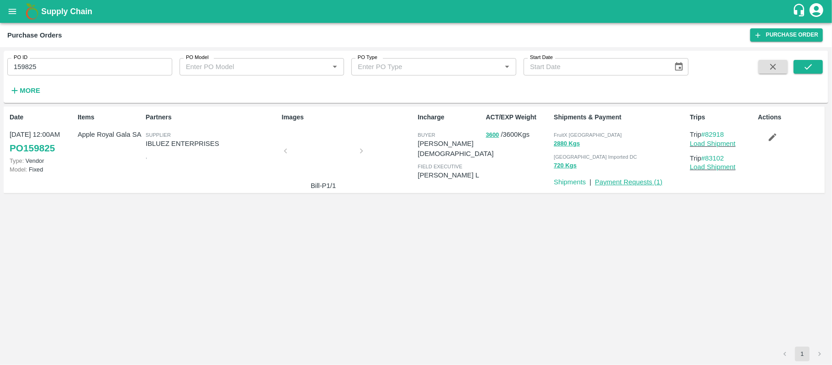
click at [621, 184] on link "Payment Requests ( 1 )" at bounding box center [629, 181] width 68 height 7
click at [342, 228] on div "Date [DATE] 12:00AM PO 159825 Type: Vendor Model: Fixed Items Apple Royal Gala …" at bounding box center [416, 226] width 825 height 240
click at [167, 153] on div "Partners Supplier IBLUEZ ENTERPRISES ," at bounding box center [210, 149] width 136 height 81
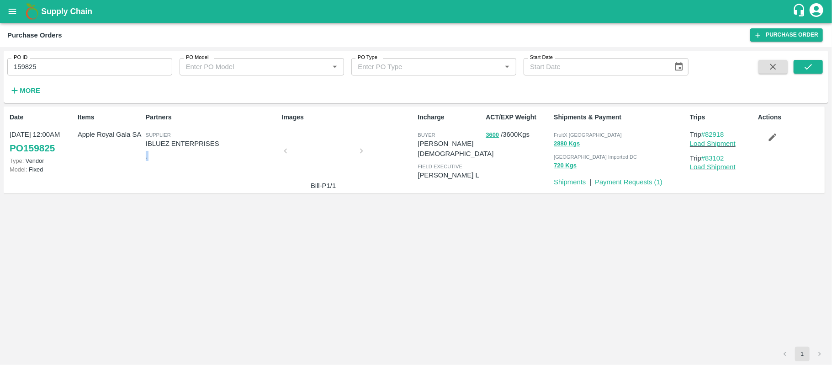
copy span ","
click at [174, 141] on p "IBLUEZ ENTERPRISES" at bounding box center [212, 143] width 133 height 10
copy p "IBLUEZ ENTERPRISES"
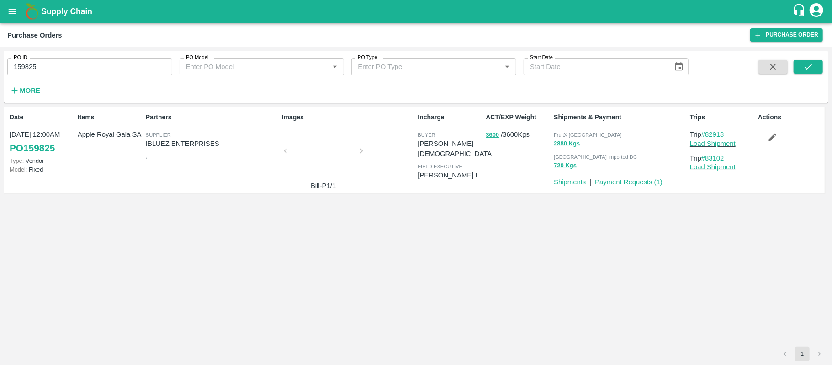
click at [516, 210] on div "Date 01 Jul, 12:00AM PO 159825 Type: Vendor Model: Fixed Items Apple Royal Gala…" at bounding box center [416, 226] width 825 height 240
click at [532, 215] on div "Date 01 Jul, 12:00AM PO 159825 Type: Vendor Model: Fixed Items Apple Royal Gala…" at bounding box center [416, 226] width 825 height 240
click at [28, 65] on input "159825" at bounding box center [89, 66] width 165 height 17
click at [264, 236] on div "Date 01 Jul, 12:00AM PO 159825 Type: Vendor Model: Fixed Items Apple Royal Gala…" at bounding box center [416, 226] width 825 height 240
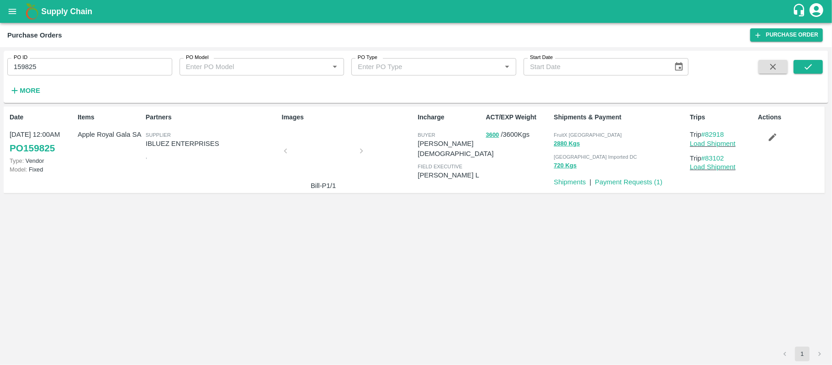
click at [121, 152] on div "Items Apple Royal Gala SA" at bounding box center [108, 149] width 68 height 81
copy p "Apple Royal Gala SA"
click at [560, 163] on button "720 Kgs" at bounding box center [565, 165] width 23 height 11
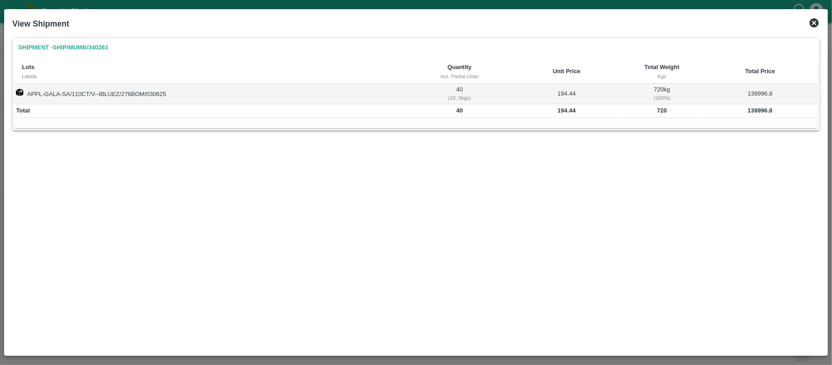
click at [666, 112] on b "720" at bounding box center [662, 110] width 10 height 7
click at [655, 112] on td "720" at bounding box center [662, 111] width 82 height 14
copy b "720"
click at [753, 113] on b "139996.8" at bounding box center [760, 110] width 25 height 7
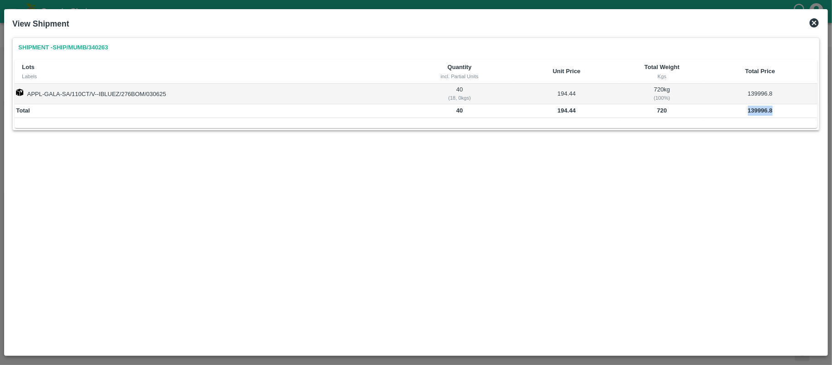
click at [753, 113] on b "139996.8" at bounding box center [760, 110] width 25 height 7
copy b "139996.8"
click at [659, 111] on b "720" at bounding box center [662, 110] width 10 height 7
copy b "720"
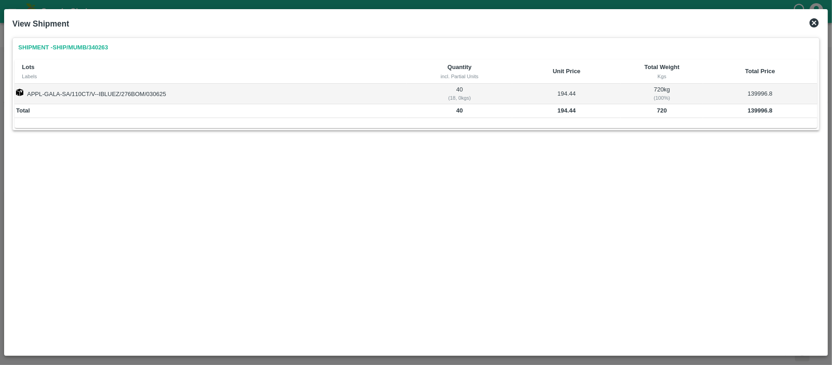
click at [392, 145] on div "Shipment - SHIP/MUMB/340263 Lots Labels Quantity incl. Partial Units Unit Price…" at bounding box center [415, 91] width 807 height 109
click at [817, 28] on div "View Shipment" at bounding box center [416, 24] width 815 height 20
click at [810, 22] on icon at bounding box center [814, 22] width 9 height 9
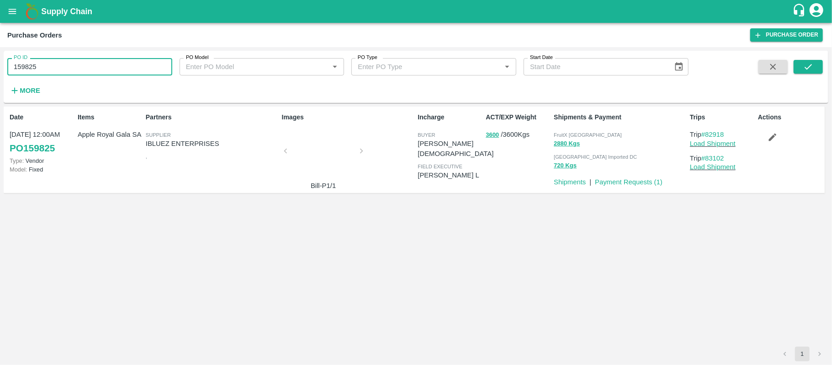
click at [116, 74] on input "159825" at bounding box center [89, 66] width 165 height 17
paste input "text"
type input "162123"
click at [814, 64] on button "submit" at bounding box center [808, 67] width 29 height 14
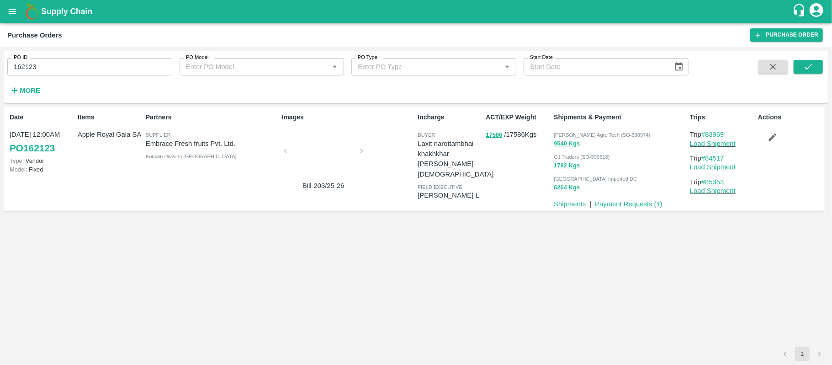
click at [610, 206] on link "Payment Requests ( 1 )" at bounding box center [629, 203] width 68 height 7
click at [180, 142] on p "Embrace Fresh fruits Pvt. Ltd." at bounding box center [212, 143] width 133 height 10
copy p "Embrace Fresh fruits Pvt. Ltd."
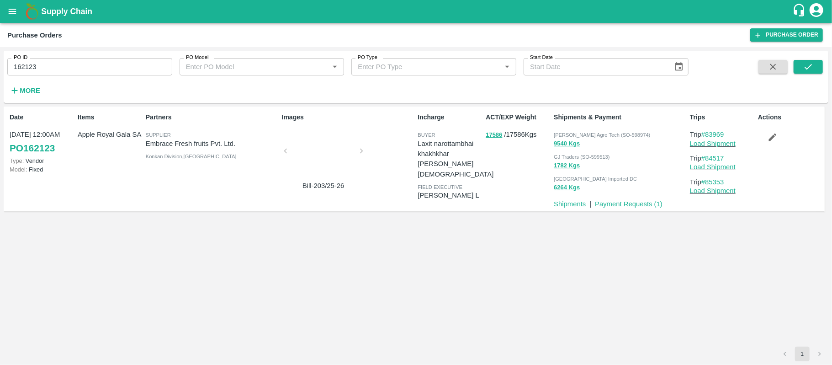
click at [448, 244] on div "Date [DATE] 12:00AM PO 162123 Type: Vendor Model: Fixed Items Apple Royal Gala …" at bounding box center [416, 226] width 825 height 240
click at [30, 68] on input "162123" at bounding box center [89, 66] width 165 height 17
click at [110, 191] on div "Items Apple Royal Gala SA" at bounding box center [108, 159] width 68 height 100
click at [208, 174] on div "Partners Supplier Embrace Fresh fruits Pvt. Ltd. Konkan Division , [GEOGRAPHIC_…" at bounding box center [210, 159] width 136 height 100
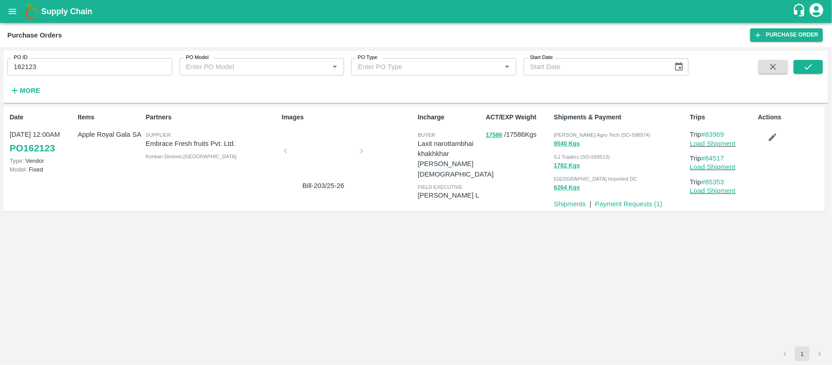
click at [119, 148] on div "Items Apple Royal Gala SA" at bounding box center [108, 159] width 68 height 100
copy p "Apple Royal Gala SA"
click at [455, 233] on div "Date [DATE] 12:00AM PO 162123 Type: Vendor Model: Fixed Items Apple Royal Gala …" at bounding box center [416, 226] width 825 height 240
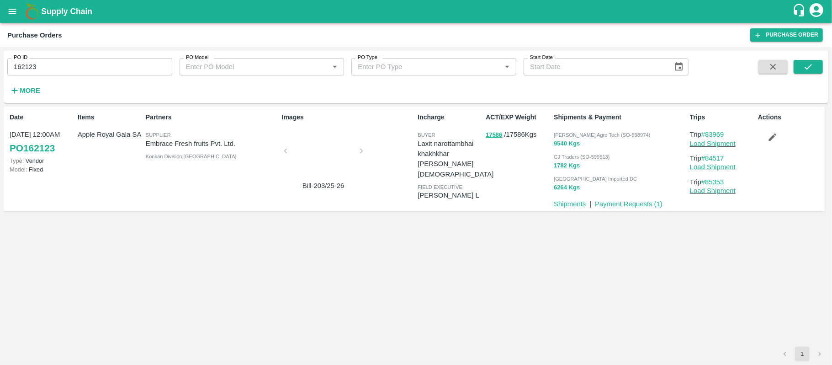
click at [565, 141] on button "9540 Kgs" at bounding box center [567, 143] width 26 height 11
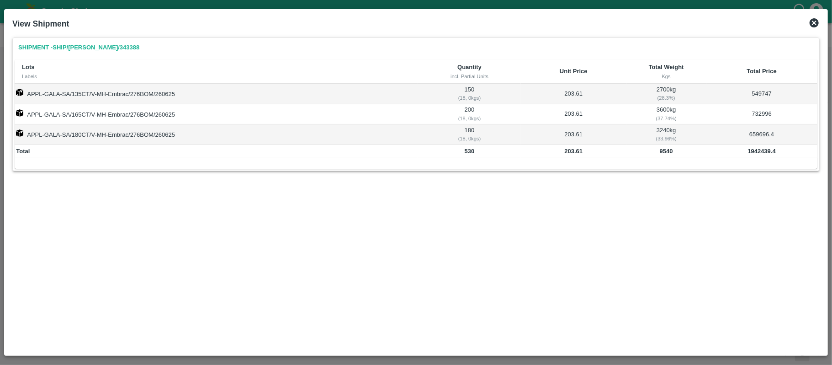
click at [656, 151] on td "9540" at bounding box center [666, 152] width 80 height 14
copy b "9540"
click at [766, 149] on b "1942439.4" at bounding box center [762, 151] width 28 height 7
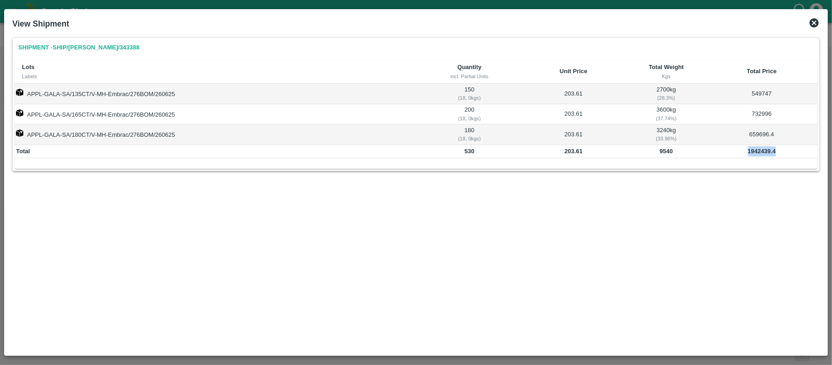
copy b "1942439.4"
click at [663, 153] on b "9540" at bounding box center [666, 151] width 13 height 7
copy b "9540"
click at [279, 137] on td "APPL-GALA-SA/180CT/V-MH-Embrac/276BOM/260625" at bounding box center [216, 134] width 403 height 20
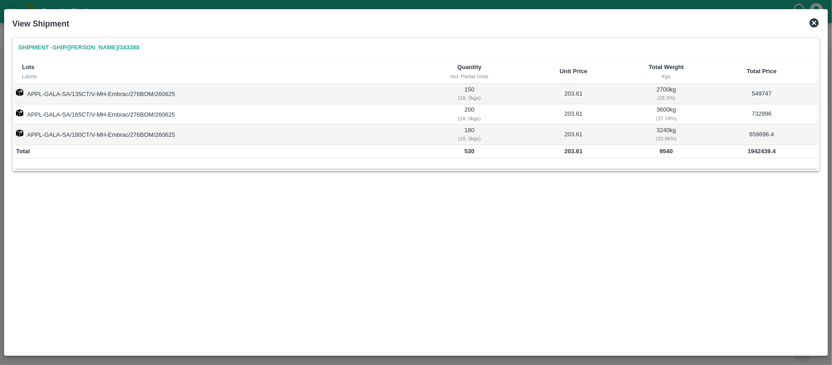
click at [812, 20] on icon at bounding box center [814, 22] width 9 height 9
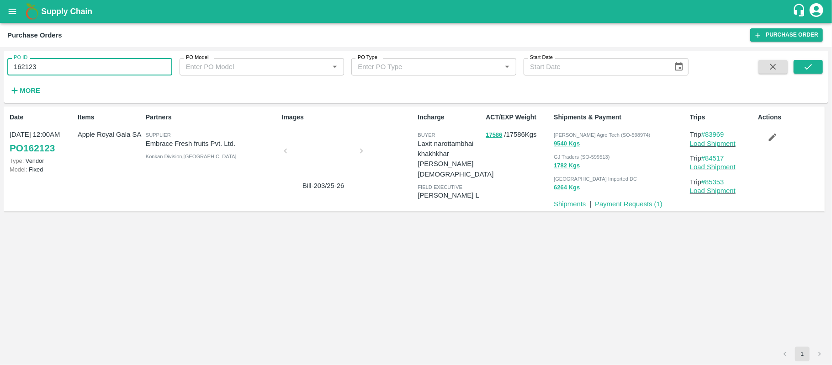
click at [127, 70] on input "162123" at bounding box center [89, 66] width 165 height 17
click at [126, 70] on input "162123" at bounding box center [89, 66] width 165 height 17
paste input "text"
type input "159825"
click at [813, 64] on icon "submit" at bounding box center [808, 67] width 10 height 10
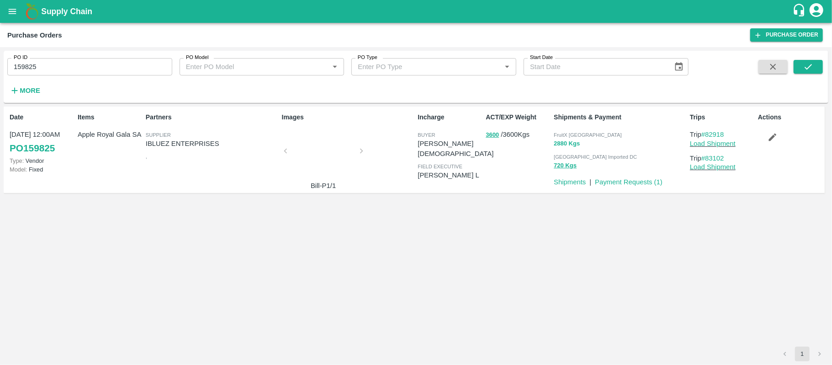
click at [560, 141] on button "2880 Kgs" at bounding box center [567, 143] width 26 height 11
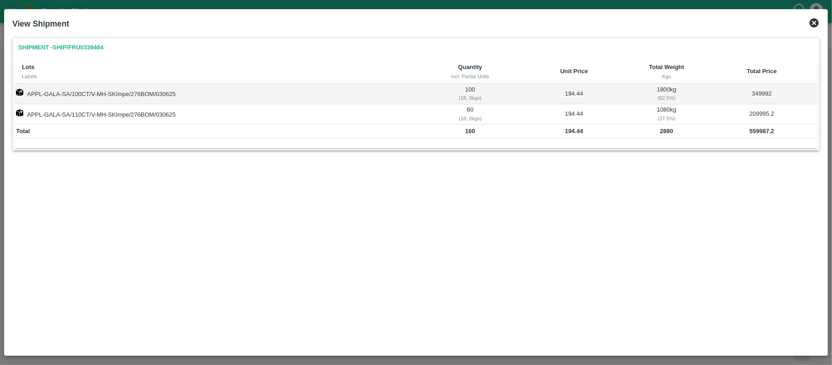
click at [812, 20] on icon at bounding box center [814, 22] width 9 height 9
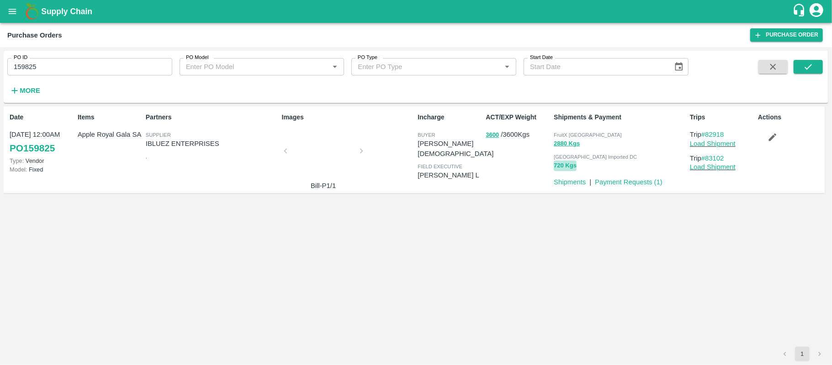
click at [560, 167] on button "720 Kgs" at bounding box center [565, 165] width 23 height 11
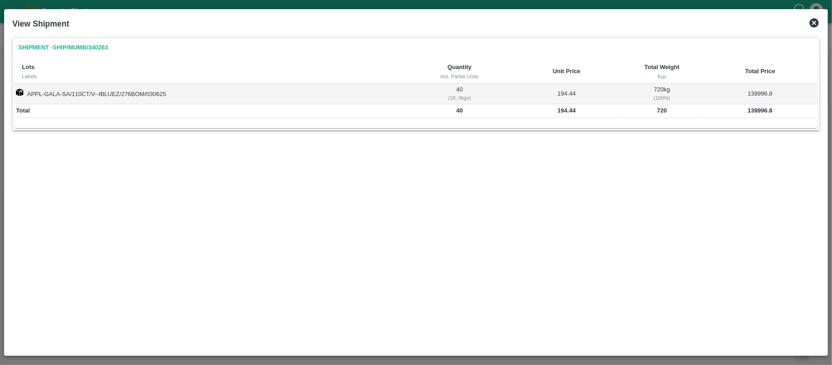
click at [814, 22] on icon at bounding box center [814, 22] width 11 height 11
